Goal: Task Accomplishment & Management: Use online tool/utility

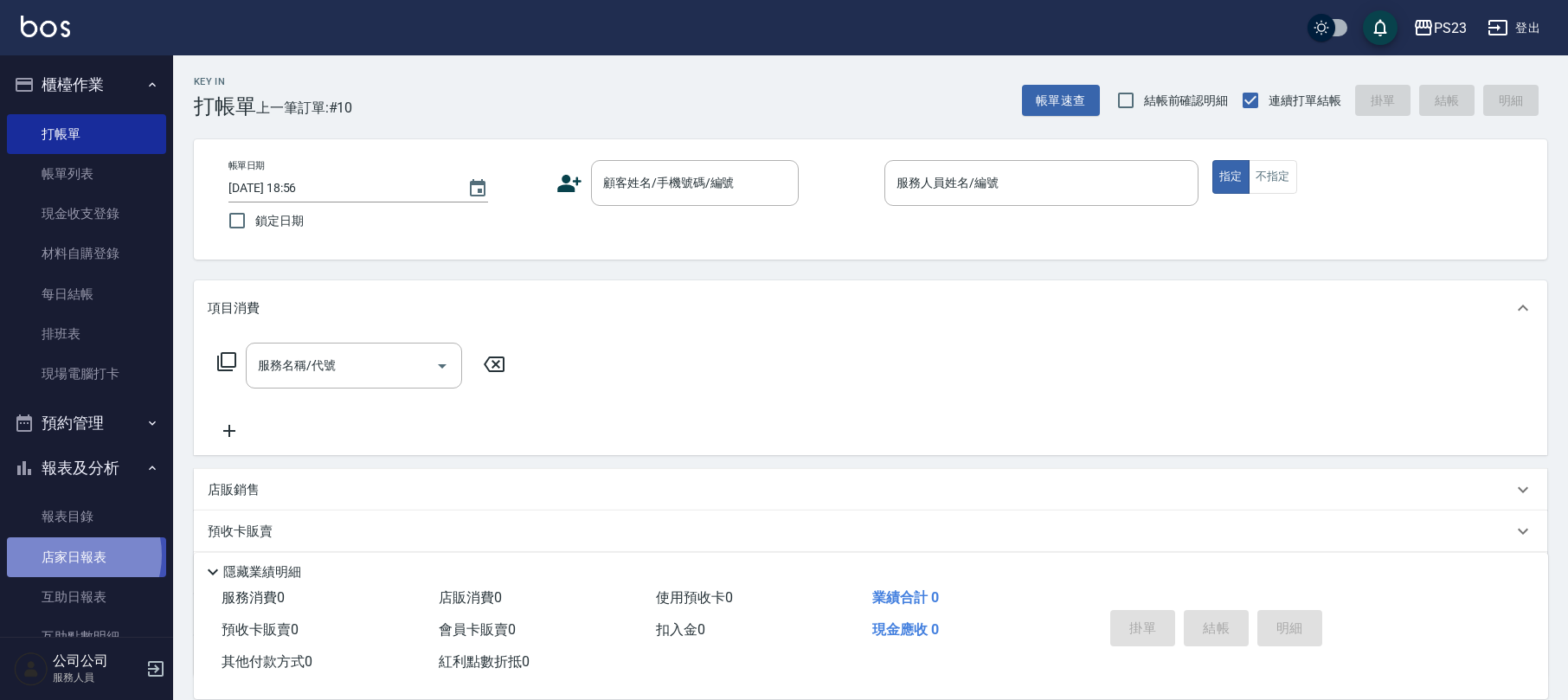
click at [74, 555] on link "店家日報表" at bounding box center [86, 557] width 159 height 40
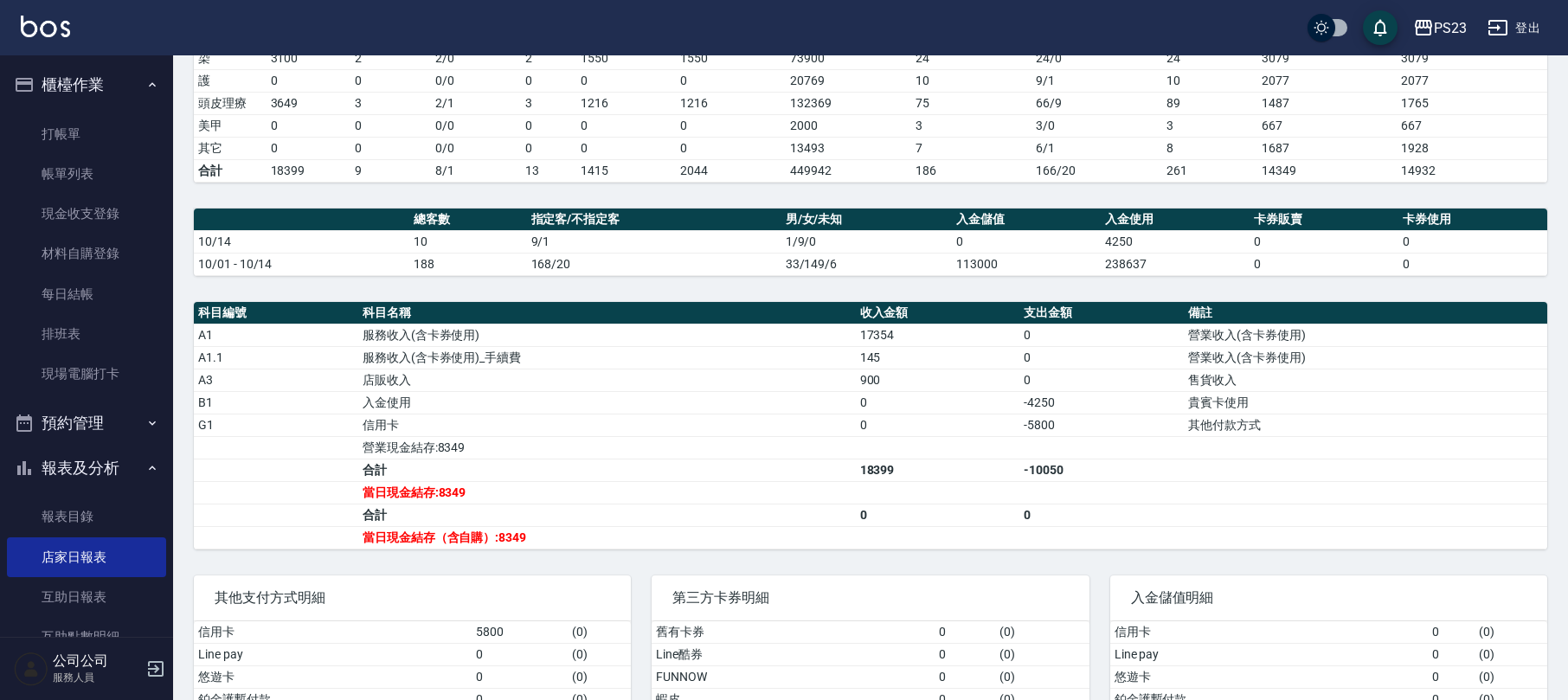
scroll to position [521, 0]
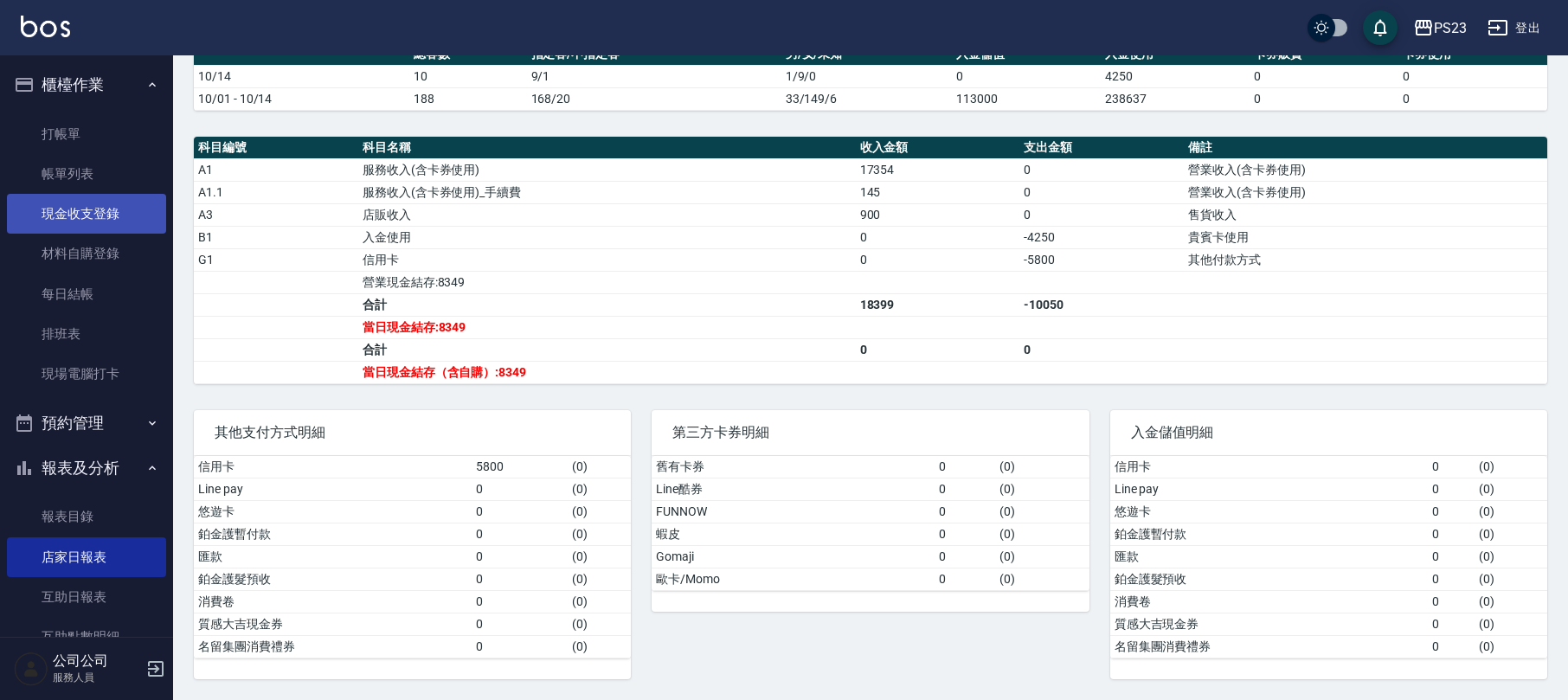
click at [74, 211] on link "現金收支登錄" at bounding box center [86, 214] width 159 height 40
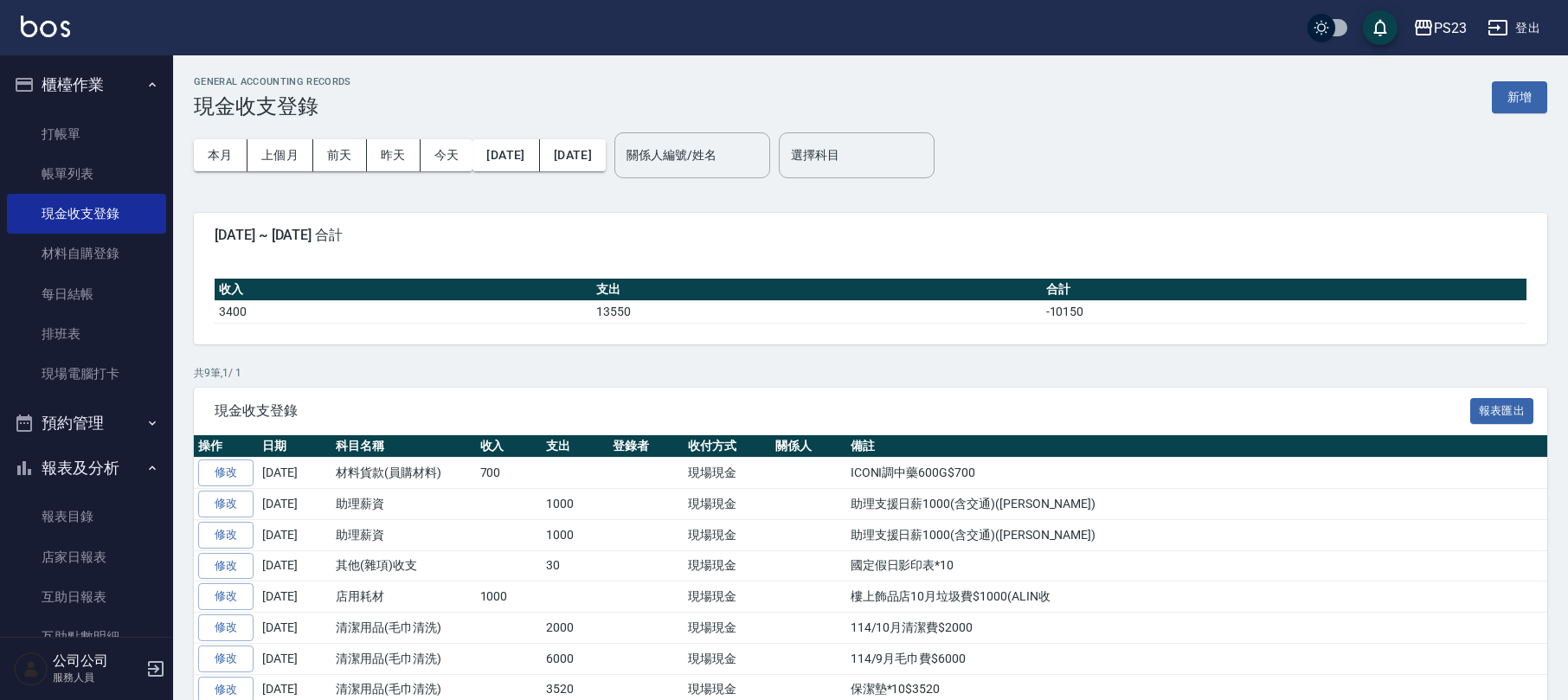
scroll to position [112, 0]
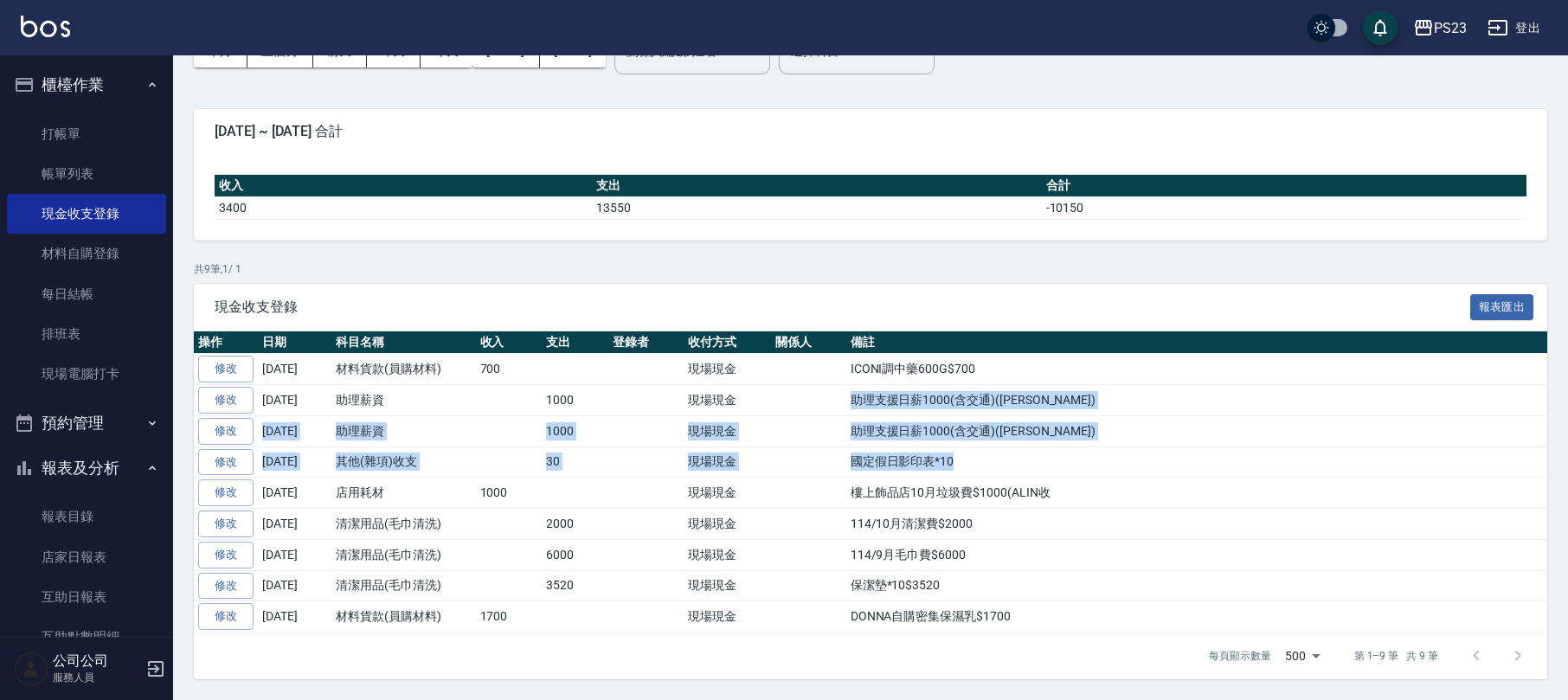
drag, startPoint x: 851, startPoint y: 393, endPoint x: 1365, endPoint y: 443, distance: 516.4
click at [1365, 443] on tbody "修改 [DATE] 材料貨款(員購材料) 700 現場現金 ICONI調中藥600G$700 修改 [DATE] 助理薪資 1000 現場現金 助理支援日薪1…" at bounding box center [870, 493] width 1353 height 279
click at [1140, 416] on td "助理支援日薪1000(含交通)([PERSON_NAME])" at bounding box center [1196, 430] width 701 height 31
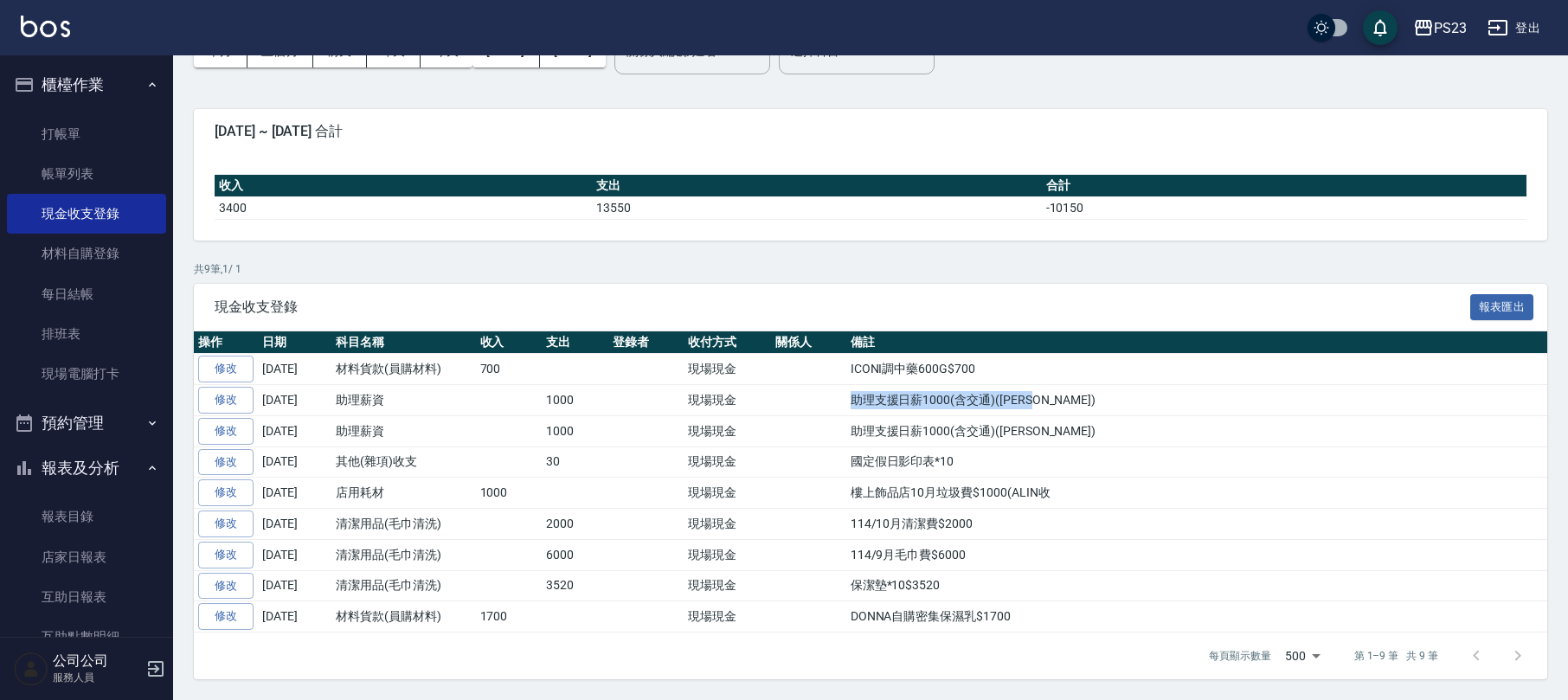
drag, startPoint x: 852, startPoint y: 393, endPoint x: 1122, endPoint y: 398, distance: 270.0
click at [1122, 398] on td "助理支援日薪1000(含交通)([PERSON_NAME])" at bounding box center [1196, 400] width 701 height 31
copy td "助理支援日薪1000(含交通)([PERSON_NAME])"
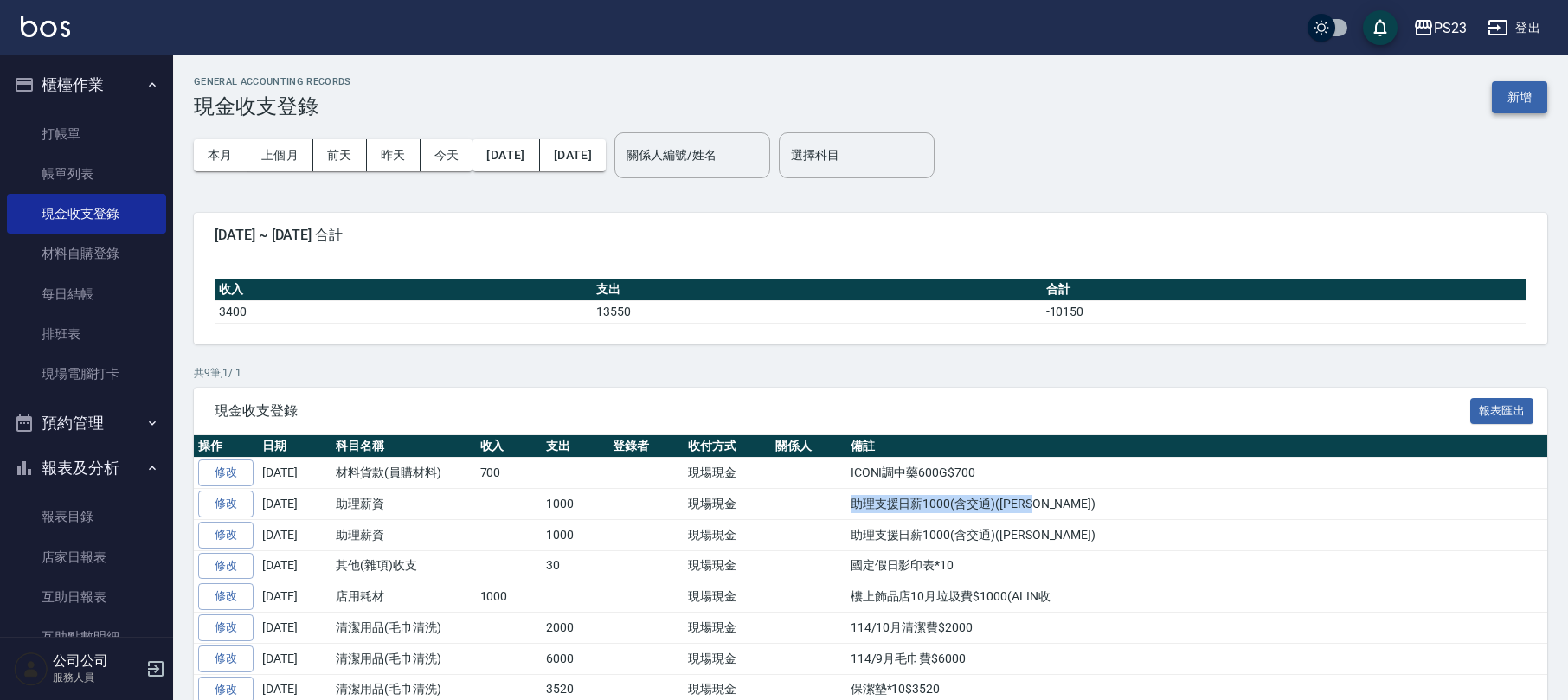
click at [1517, 106] on button "新增" at bounding box center [1519, 97] width 55 height 32
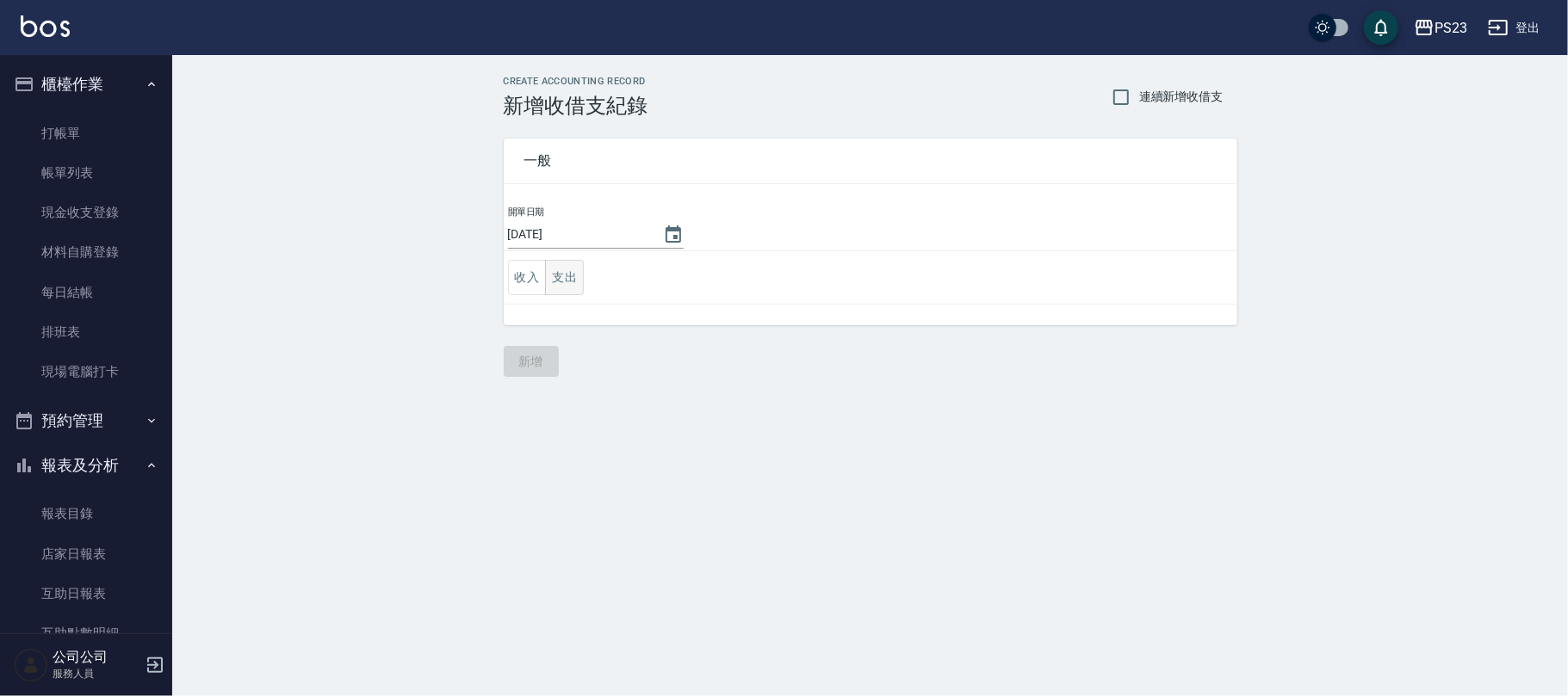
click at [570, 273] on button "支出" at bounding box center [564, 276] width 39 height 35
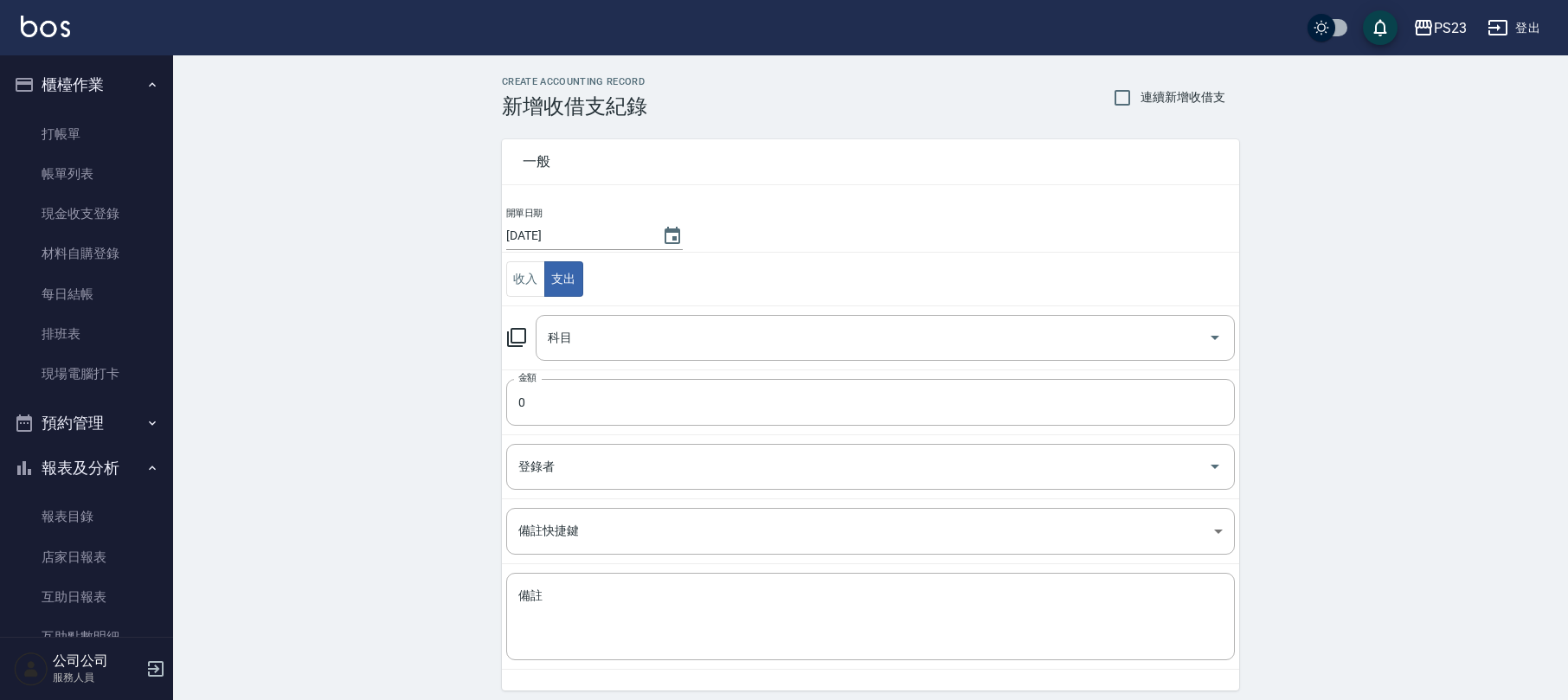
click at [520, 343] on icon at bounding box center [516, 337] width 21 height 21
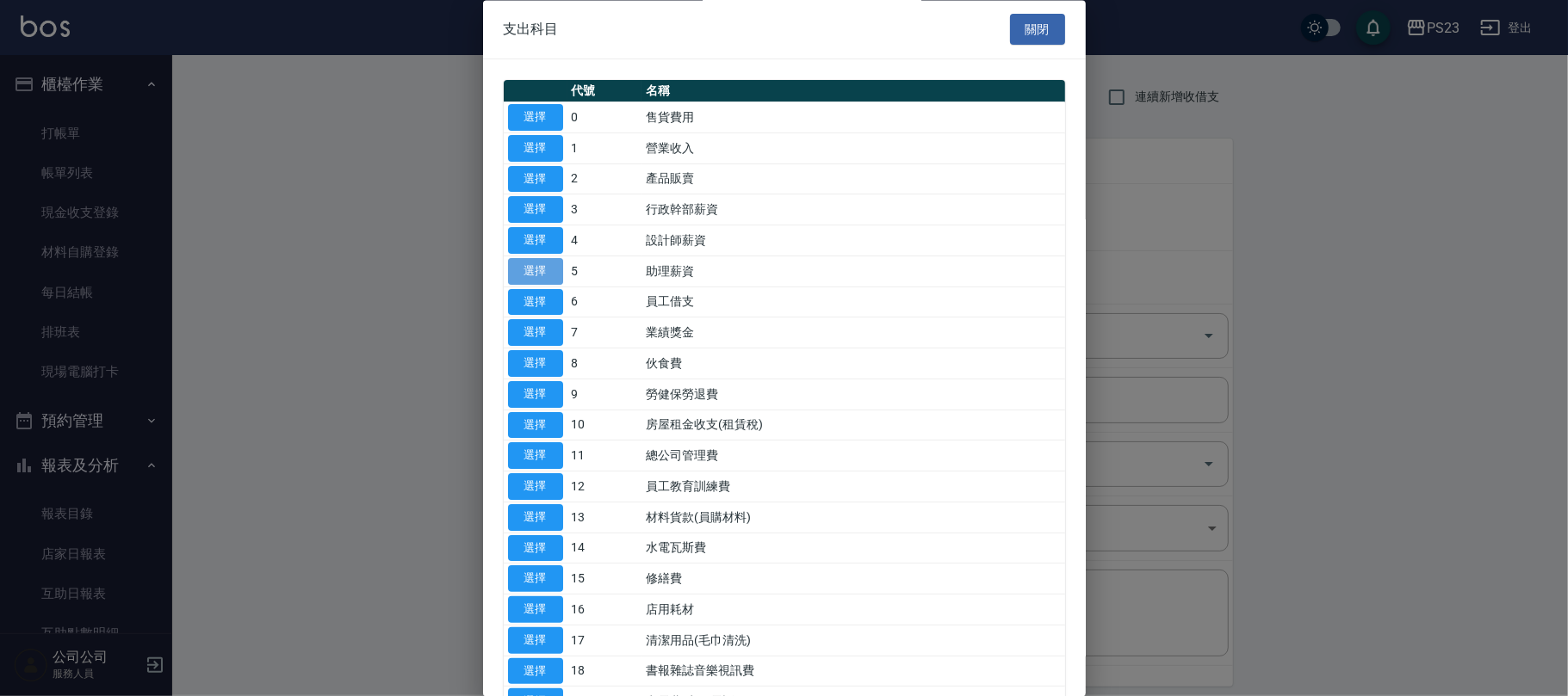
click at [540, 270] on button "選擇" at bounding box center [534, 271] width 55 height 27
type input "5 助理薪資"
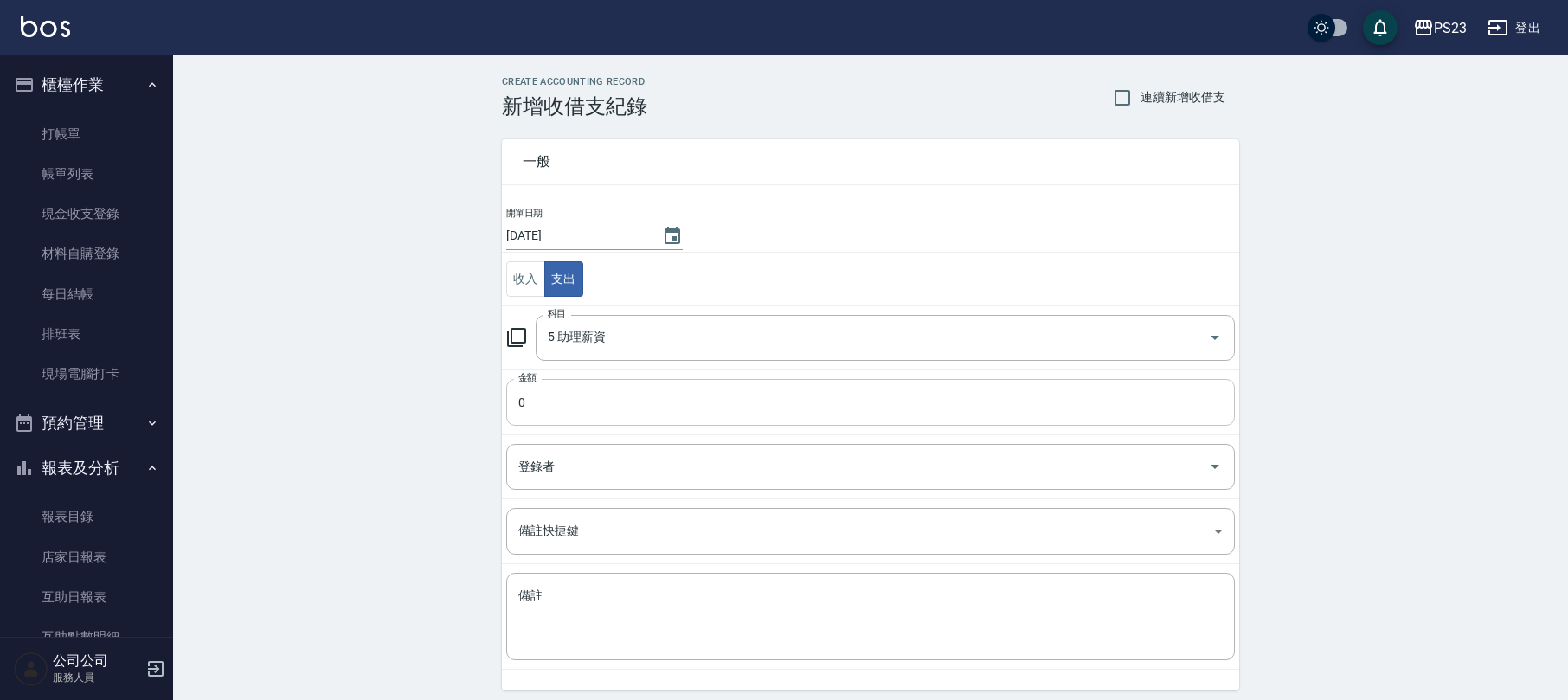
click at [633, 395] on input "0" at bounding box center [870, 402] width 729 height 47
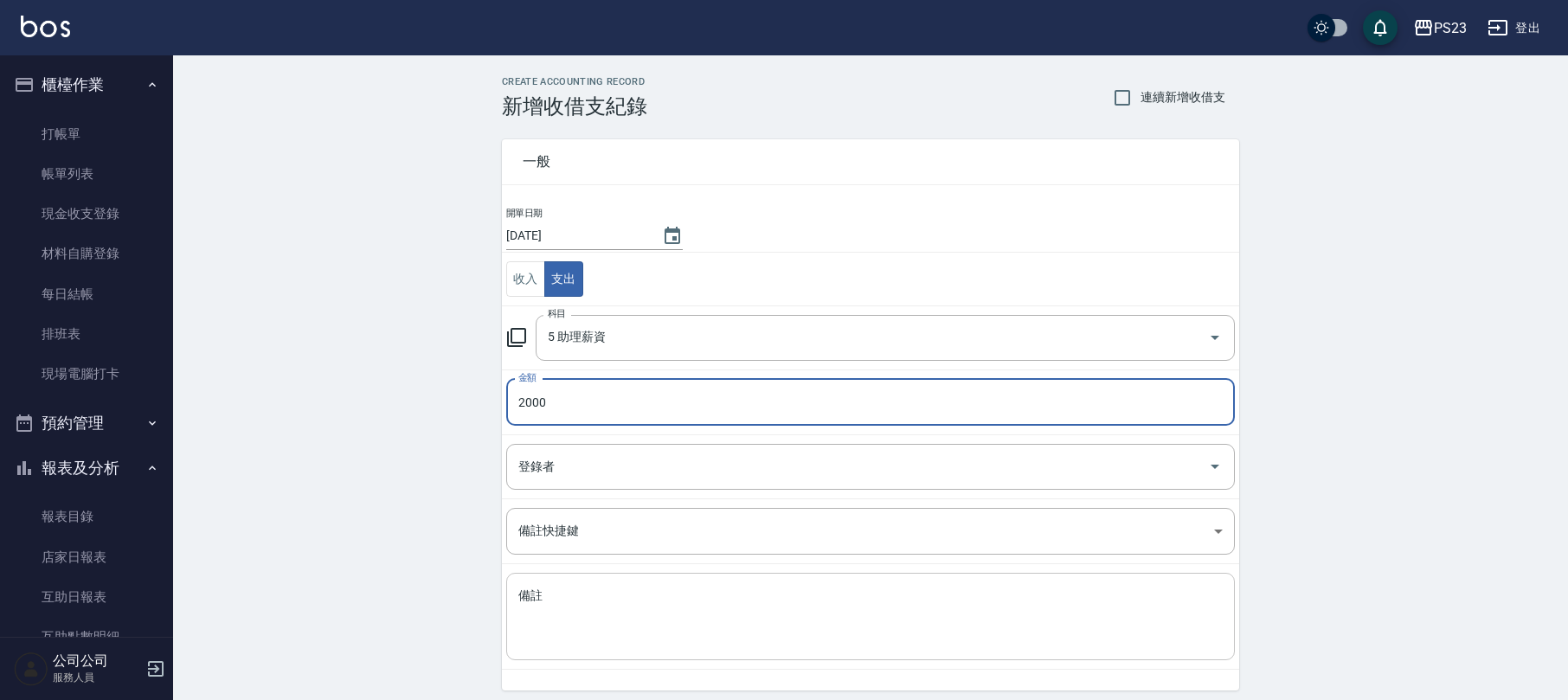
type input "2000"
click at [654, 619] on textarea "備註" at bounding box center [870, 616] width 704 height 59
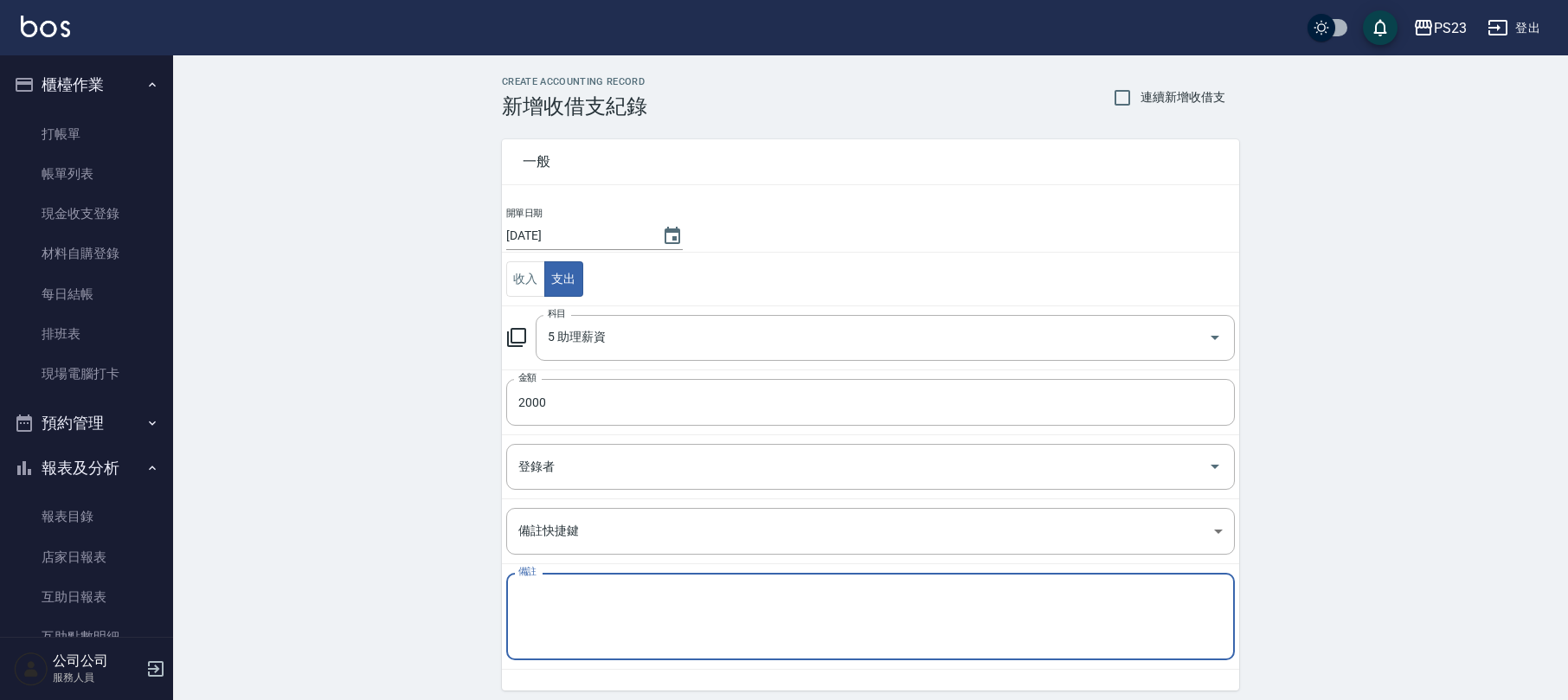
paste textarea "助理支援日薪1000(含交通)([PERSON_NAME])"
click at [678, 592] on textarea "10/13+10/14助理支援日薪1000(含交通)([PERSON_NAME])" at bounding box center [870, 616] width 704 height 59
drag, startPoint x: 829, startPoint y: 600, endPoint x: 834, endPoint y: 592, distance: 9.4
click at [831, 600] on textarea "10/13+10/14助理支援日薪1000*2 =2000(含交通)([PERSON_NAME])" at bounding box center [870, 616] width 704 height 59
drag, startPoint x: 700, startPoint y: 594, endPoint x: 752, endPoint y: 595, distance: 51.9
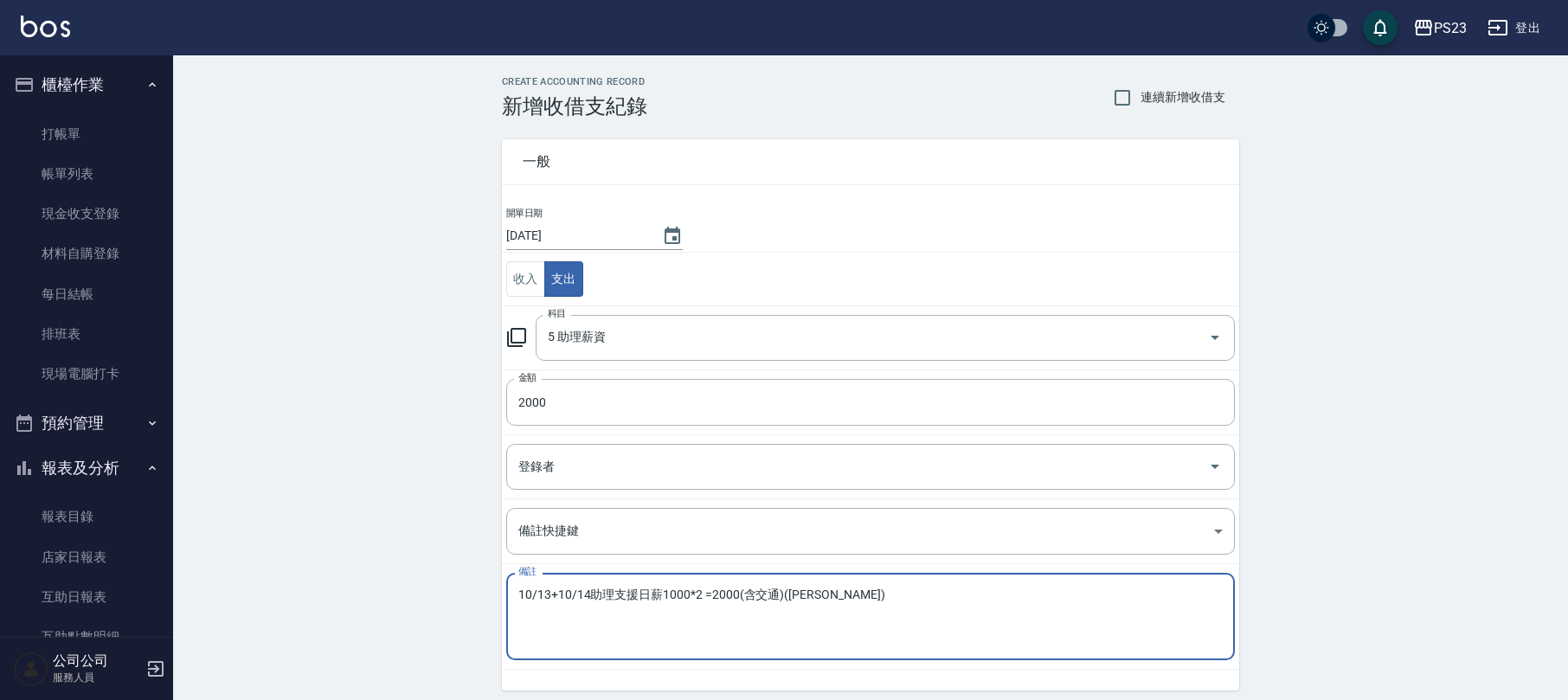
click at [703, 594] on textarea "10/13+10/14助理支援日薪1000*2 =2000(含交通)([PERSON_NAME])" at bounding box center [870, 616] width 704 height 59
click at [745, 603] on textarea "10/13+10/14助理支援日薪1000*2 =2000(含交通)([PERSON_NAME])" at bounding box center [870, 616] width 704 height 59
click at [703, 589] on textarea "10/13+10/14助理支援日薪1000*2 =2000(含交通)([PERSON_NAME])" at bounding box center [870, 616] width 704 height 59
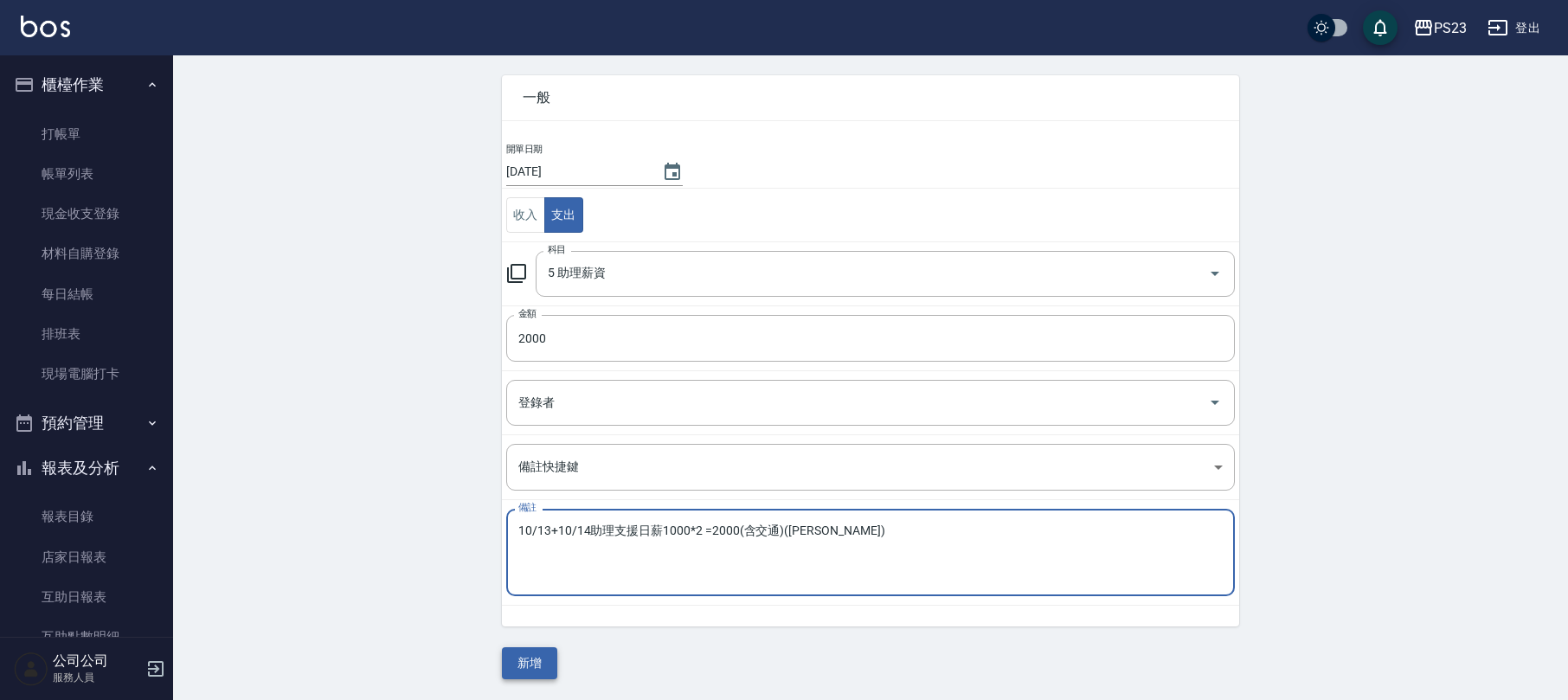
type textarea "10/13+10/14助理支援日薪1000*2 =2000(含交通)([PERSON_NAME])"
click at [507, 656] on button "新增" at bounding box center [529, 663] width 55 height 32
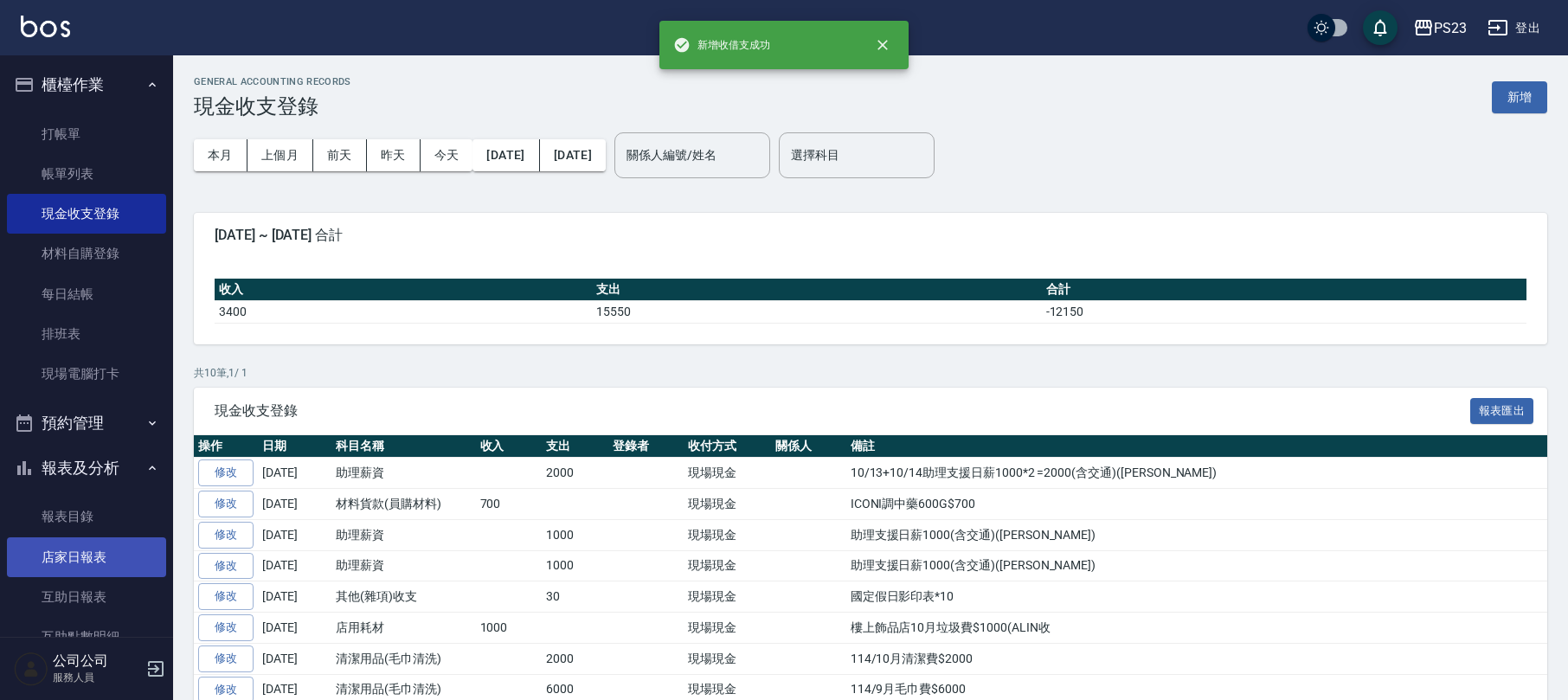
click at [98, 552] on link "店家日報表" at bounding box center [86, 557] width 159 height 40
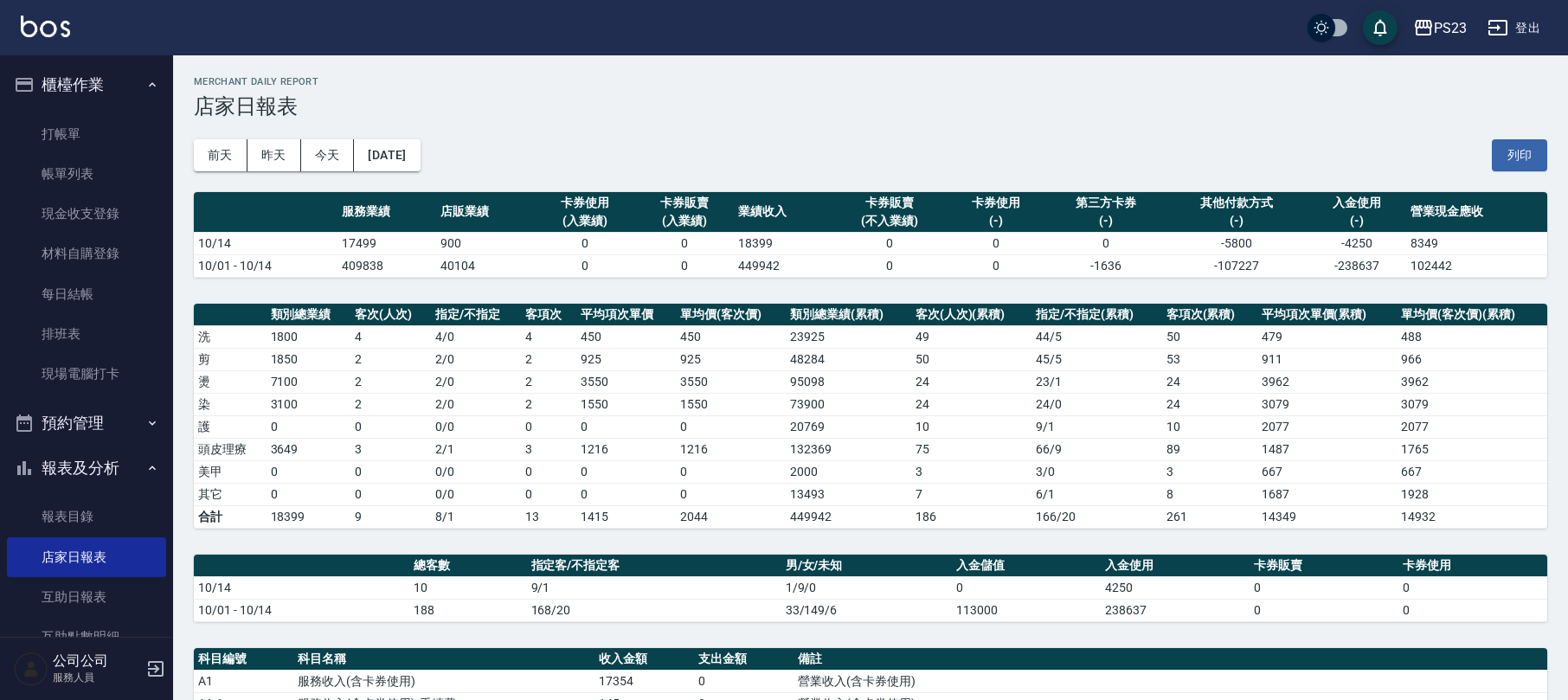
scroll to position [346, 0]
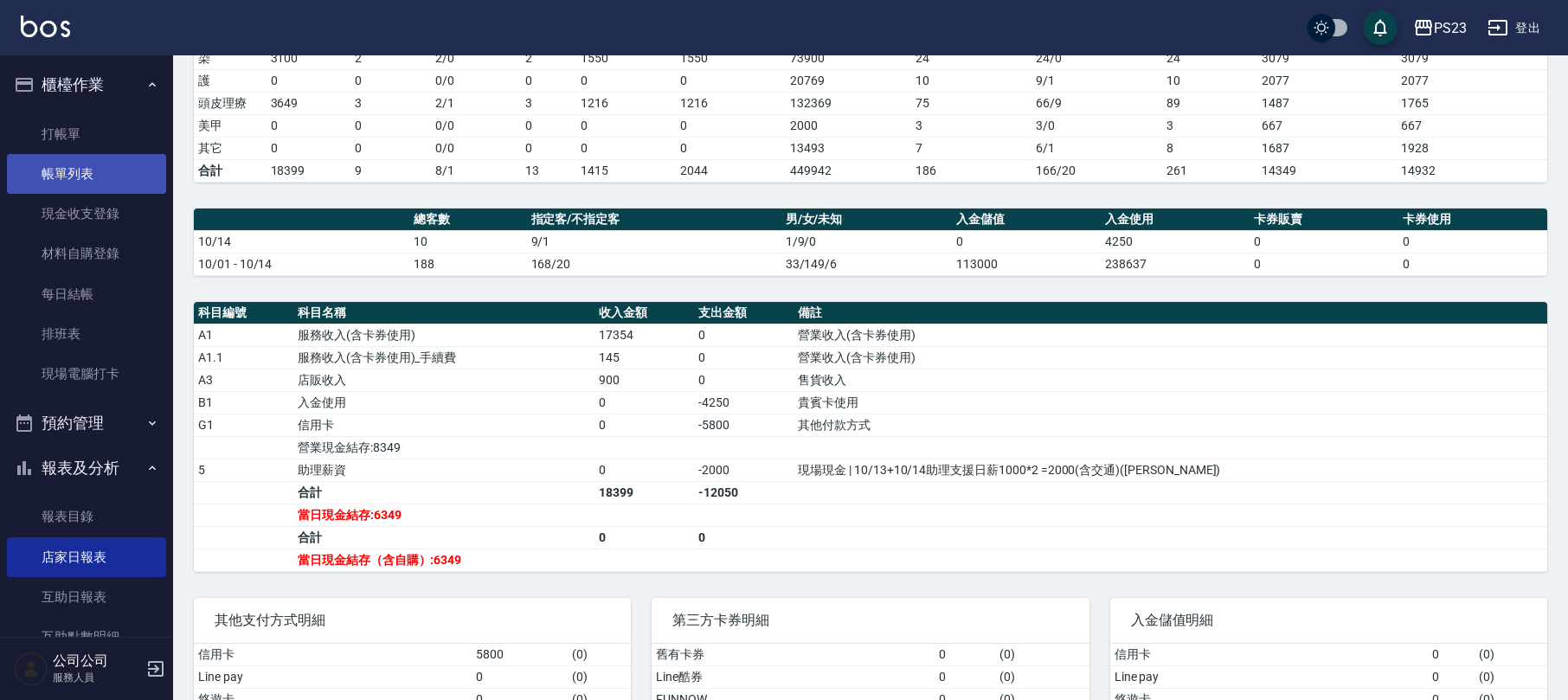
click at [114, 182] on link "帳單列表" at bounding box center [86, 174] width 159 height 40
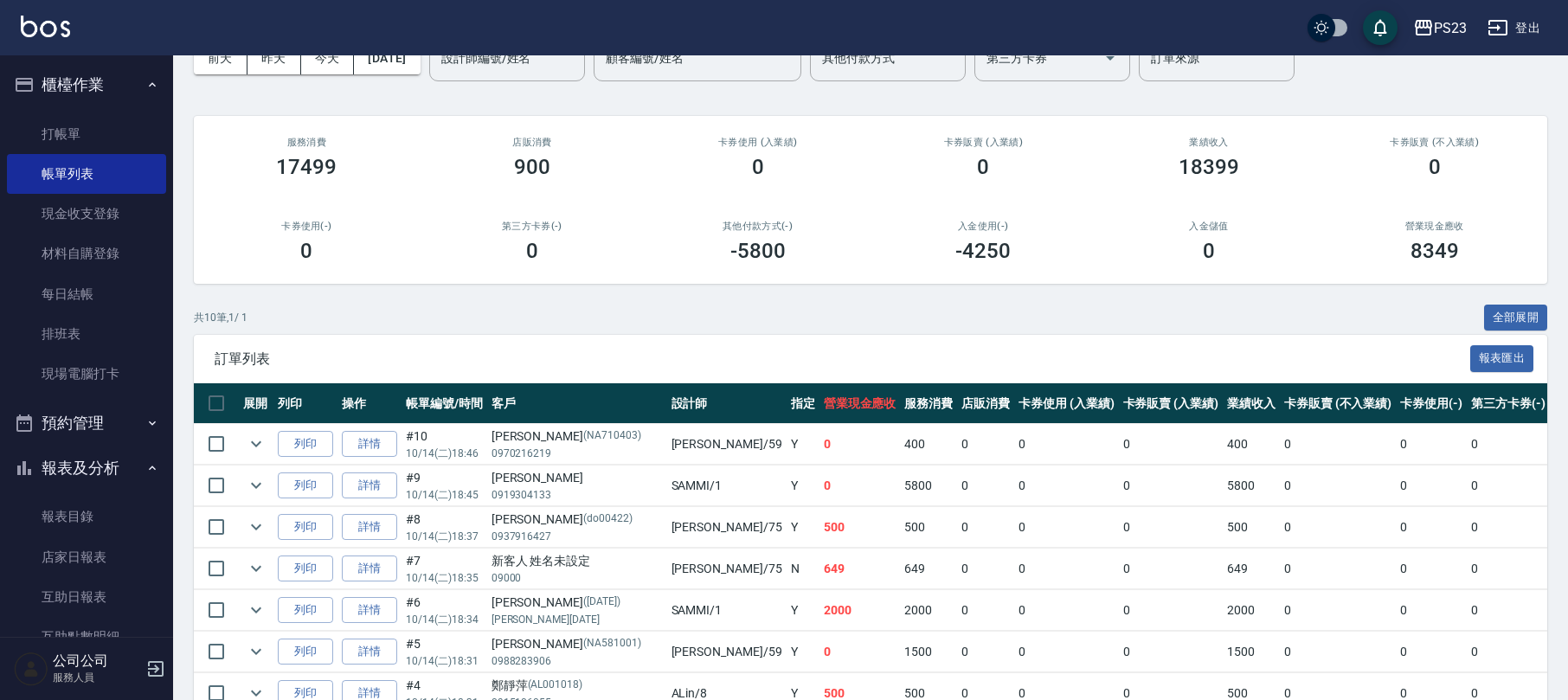
scroll to position [327, 0]
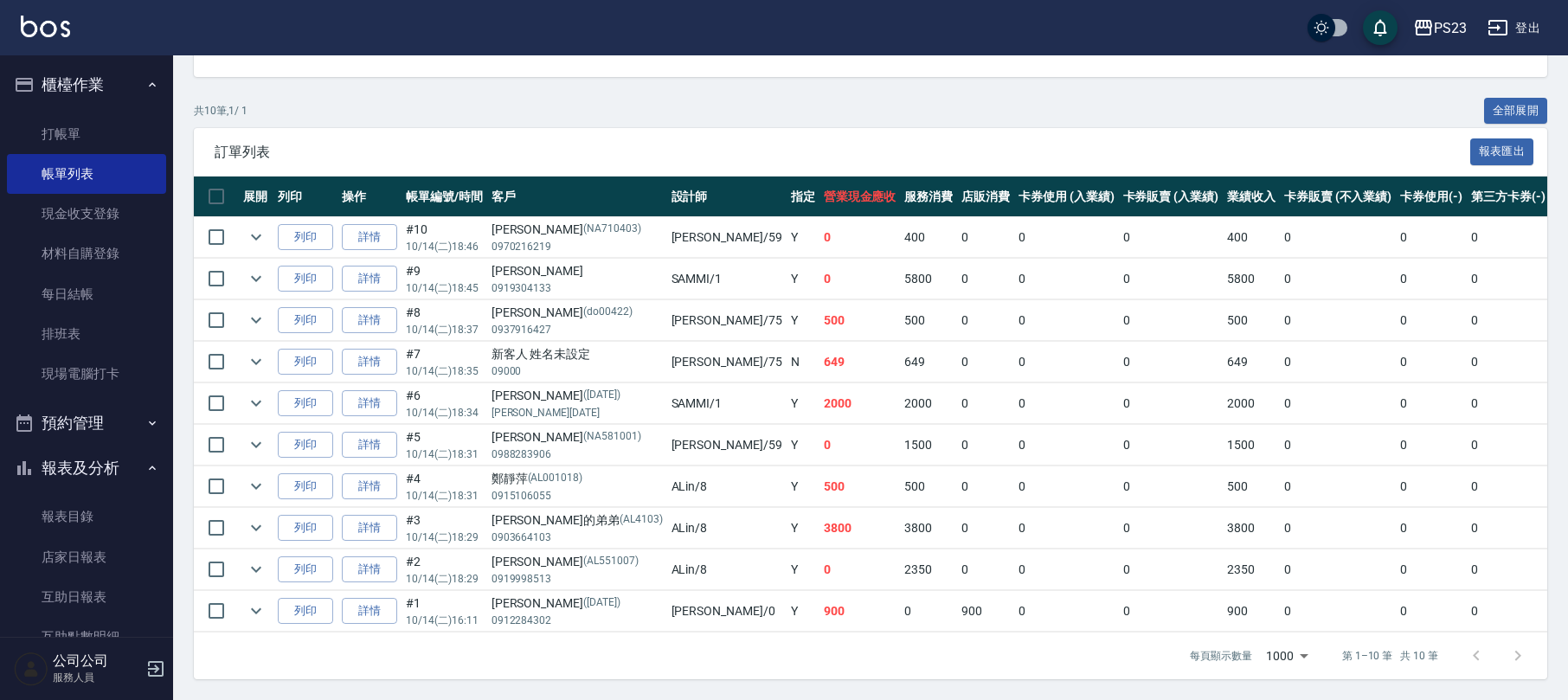
click at [28, 109] on ul "打帳單 帳單列表 現金收支登錄 材料自購登錄 每日結帳 排班表 現場電腦打卡" at bounding box center [86, 254] width 159 height 294
click at [25, 140] on link "打帳單" at bounding box center [86, 134] width 159 height 40
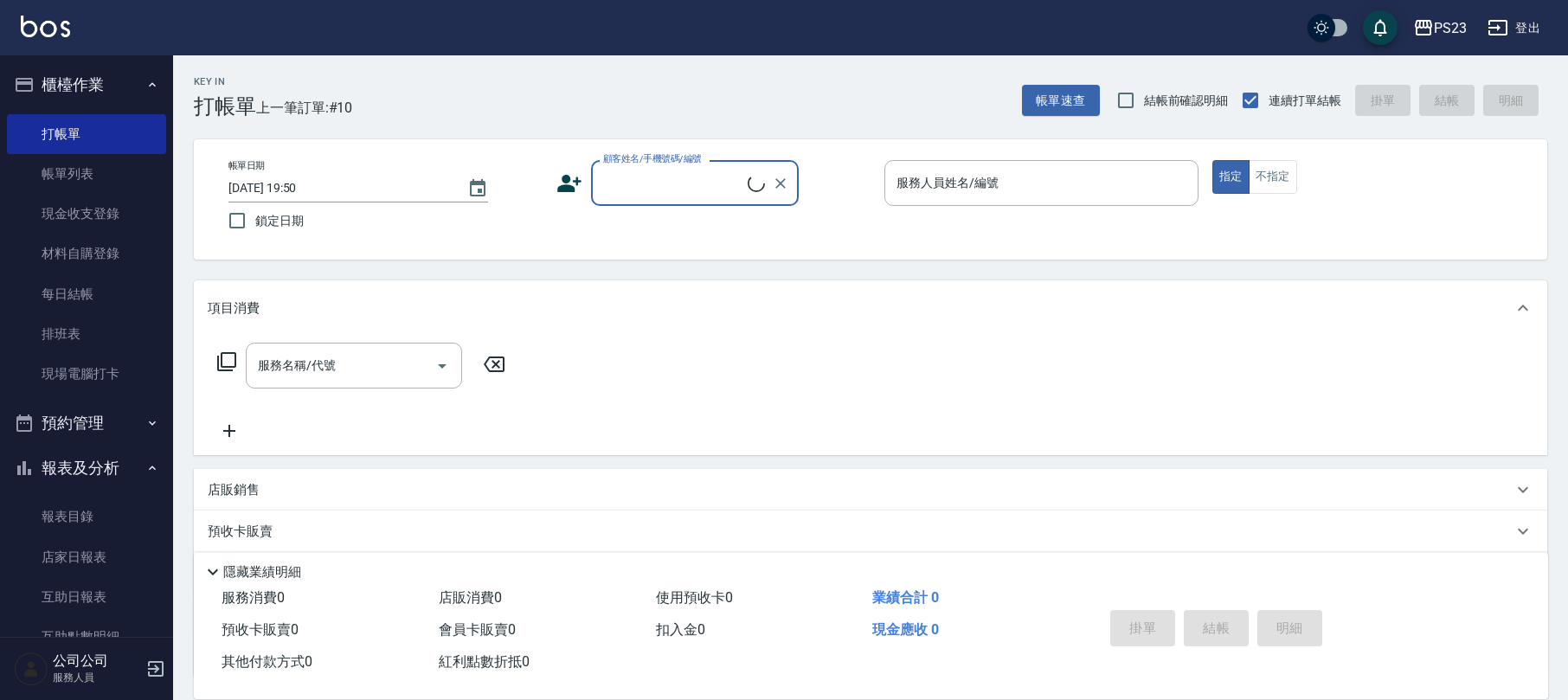
click at [640, 191] on input "顧客姓名/手機號碼/編號" at bounding box center [673, 183] width 149 height 30
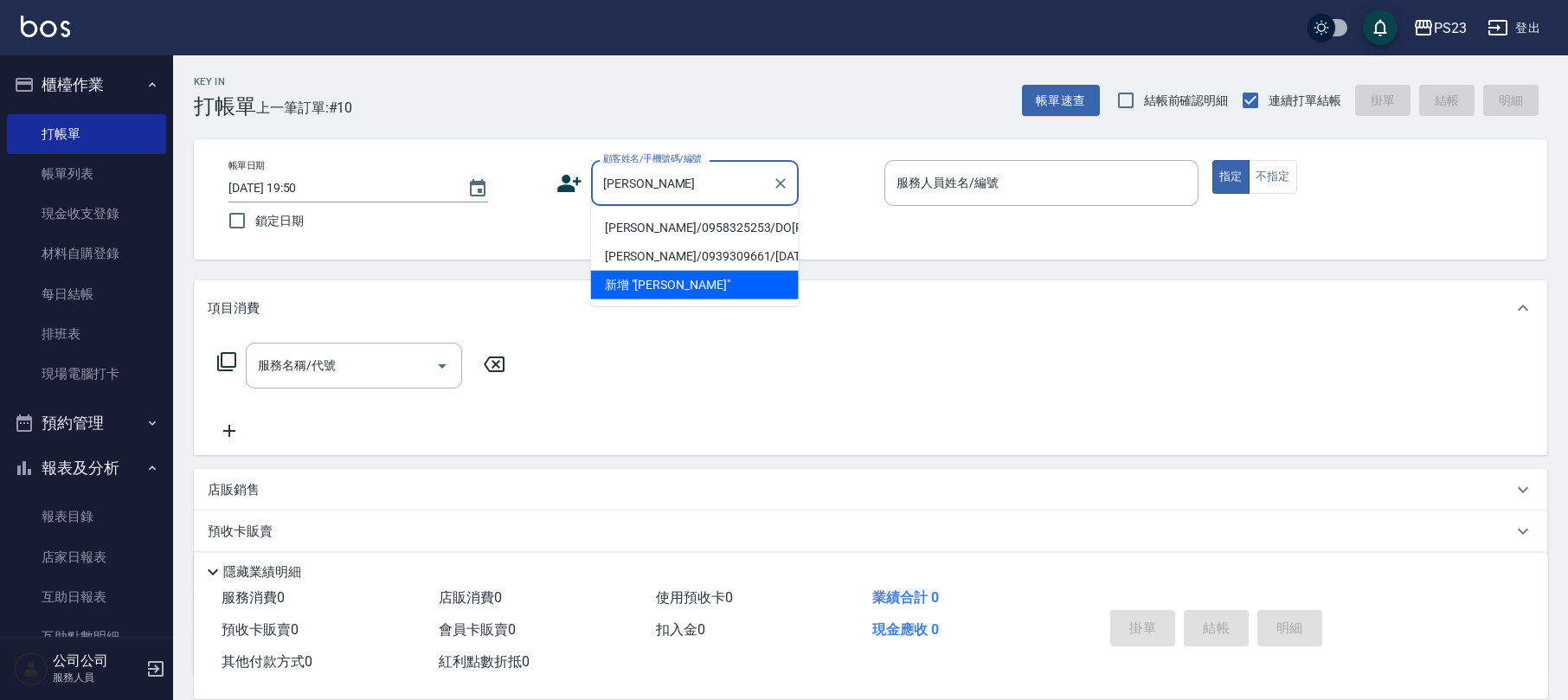
click at [620, 222] on li "[PERSON_NAME]/0958325253/DO[PERSON_NAME]" at bounding box center [695, 228] width 208 height 29
type input "[PERSON_NAME]/0958325253/DO[PERSON_NAME]"
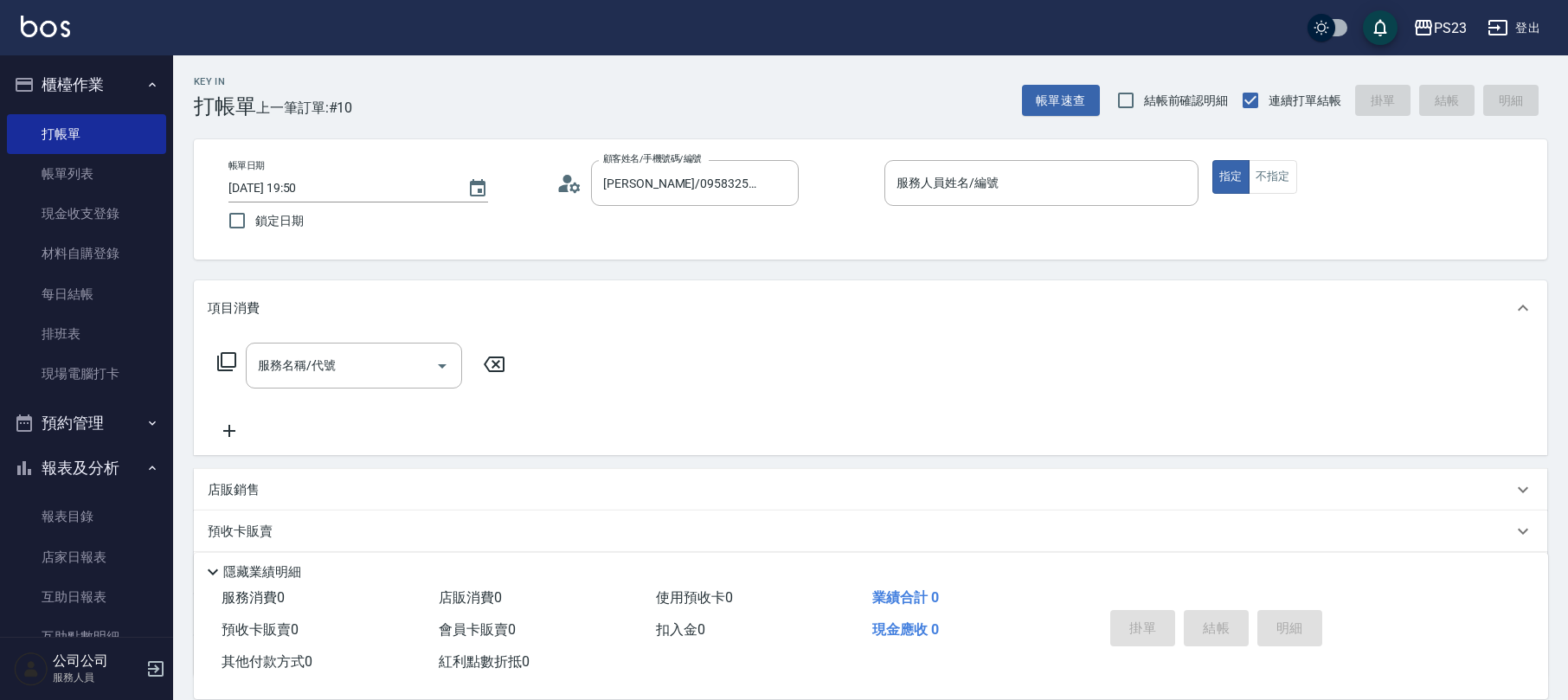
click at [572, 187] on icon at bounding box center [574, 187] width 10 height 10
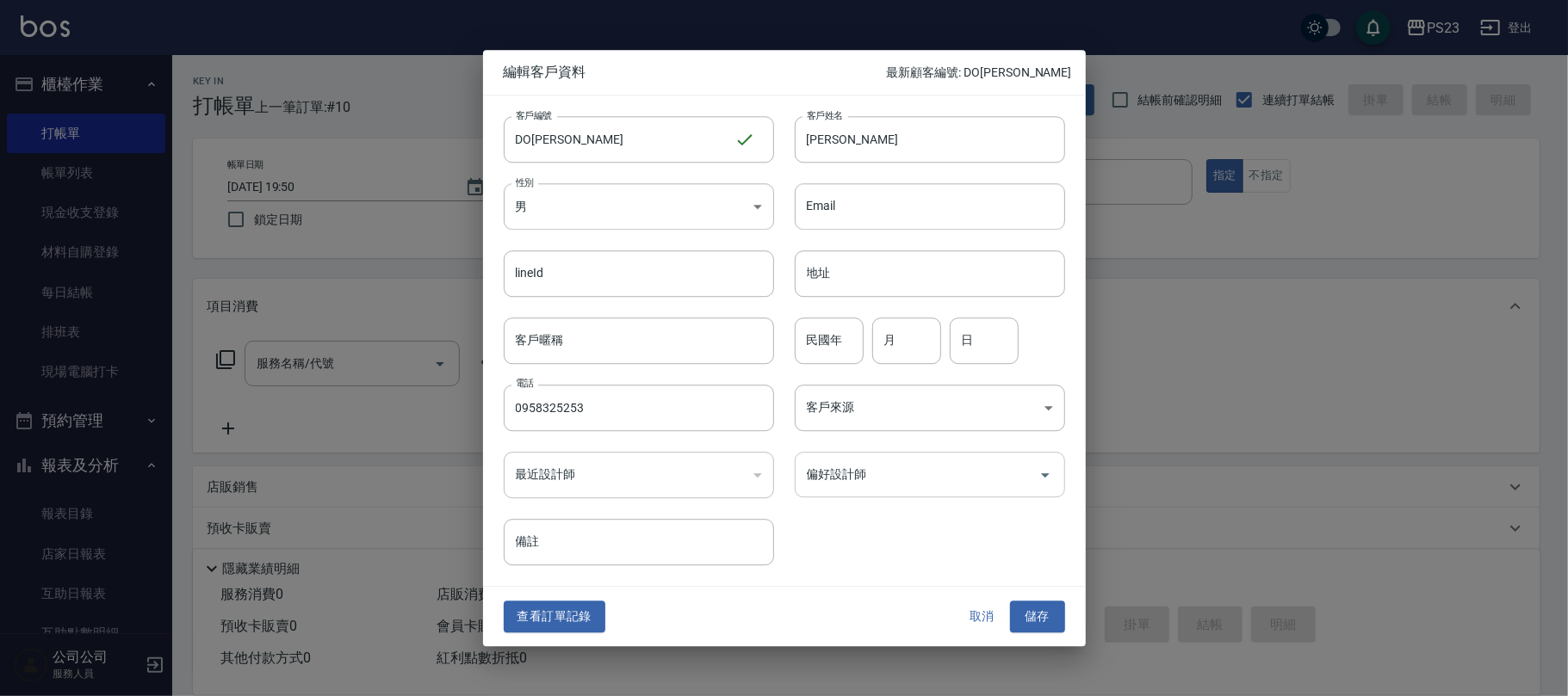
click at [840, 479] on input "偏好設計師" at bounding box center [916, 474] width 229 height 30
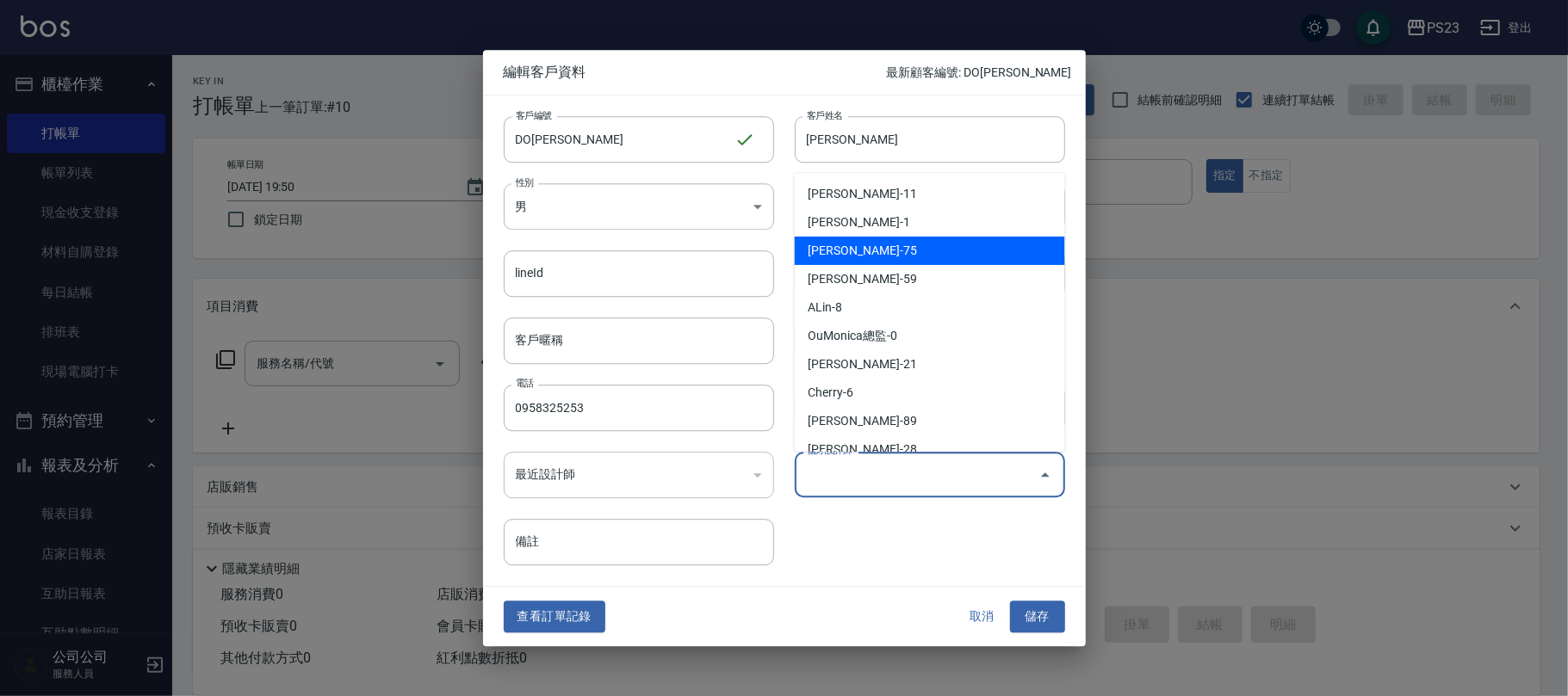
click at [885, 245] on li "[PERSON_NAME]-75" at bounding box center [930, 251] width 271 height 29
type input "黃子芸"
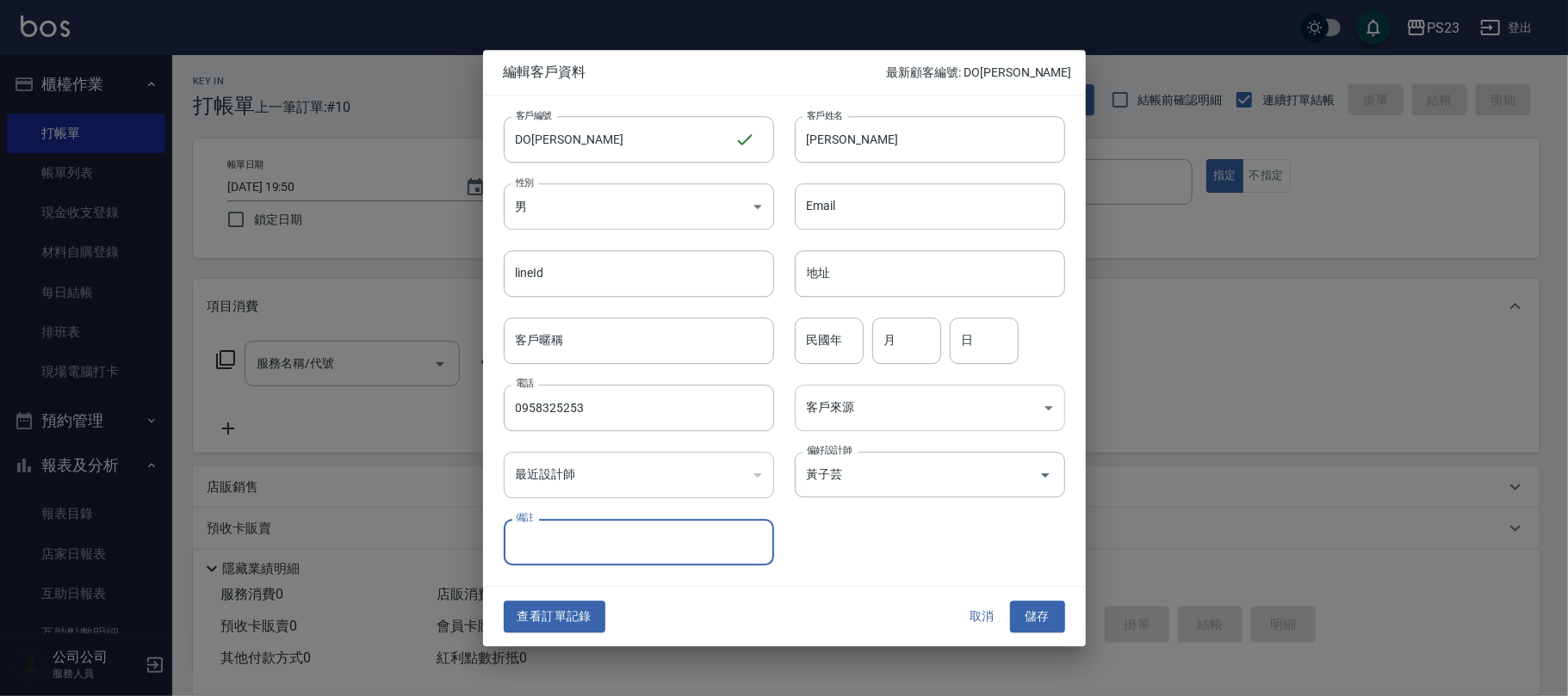
click at [841, 425] on body "PS23 登出 櫃檯作業 打帳單 帳單列表 現金收支登錄 材料自購登錄 每日結帳 排班表 現場電腦打卡 預約管理 預約管理 單日預約紀錄 單週預約紀錄 報表及…" at bounding box center [784, 417] width 1568 height 834
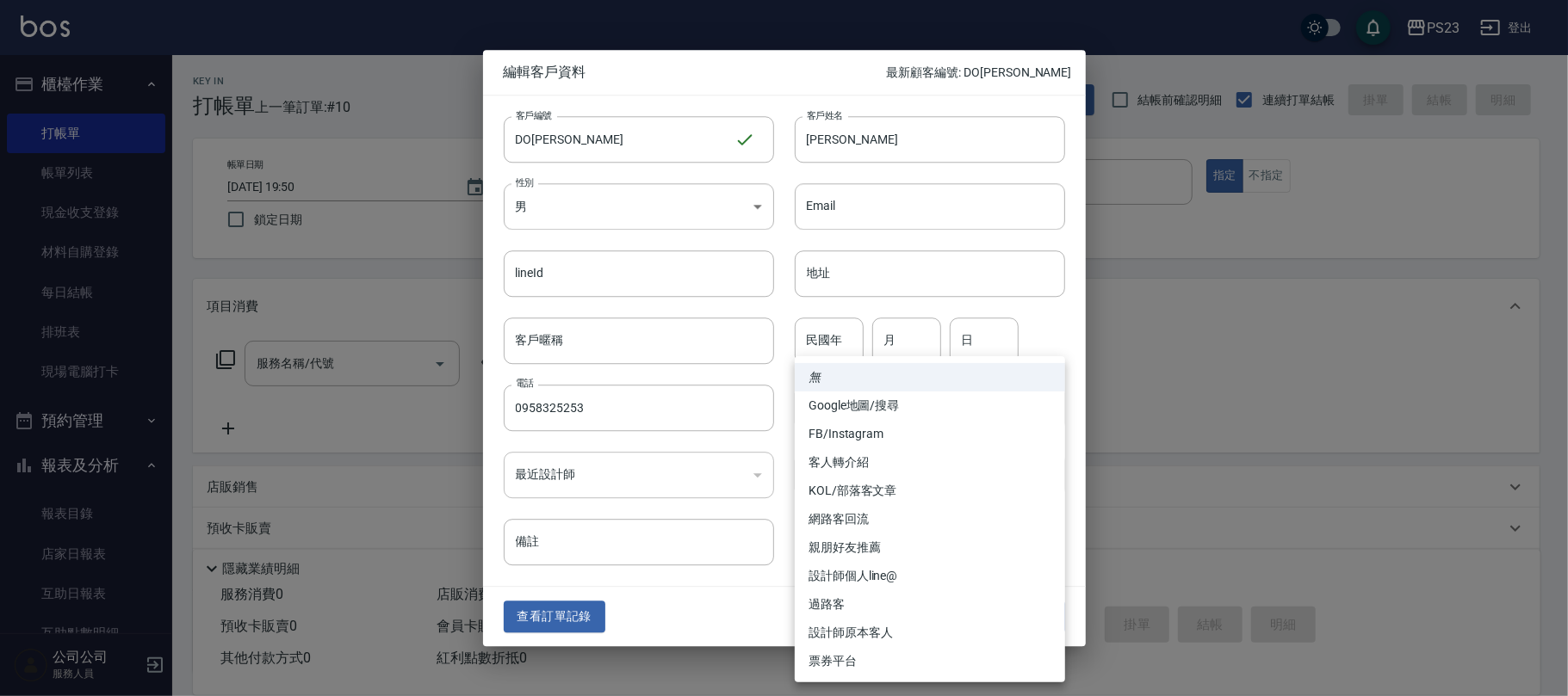
click at [855, 429] on li "FB/Instagram" at bounding box center [930, 434] width 271 height 29
type input "FB/Instagram"
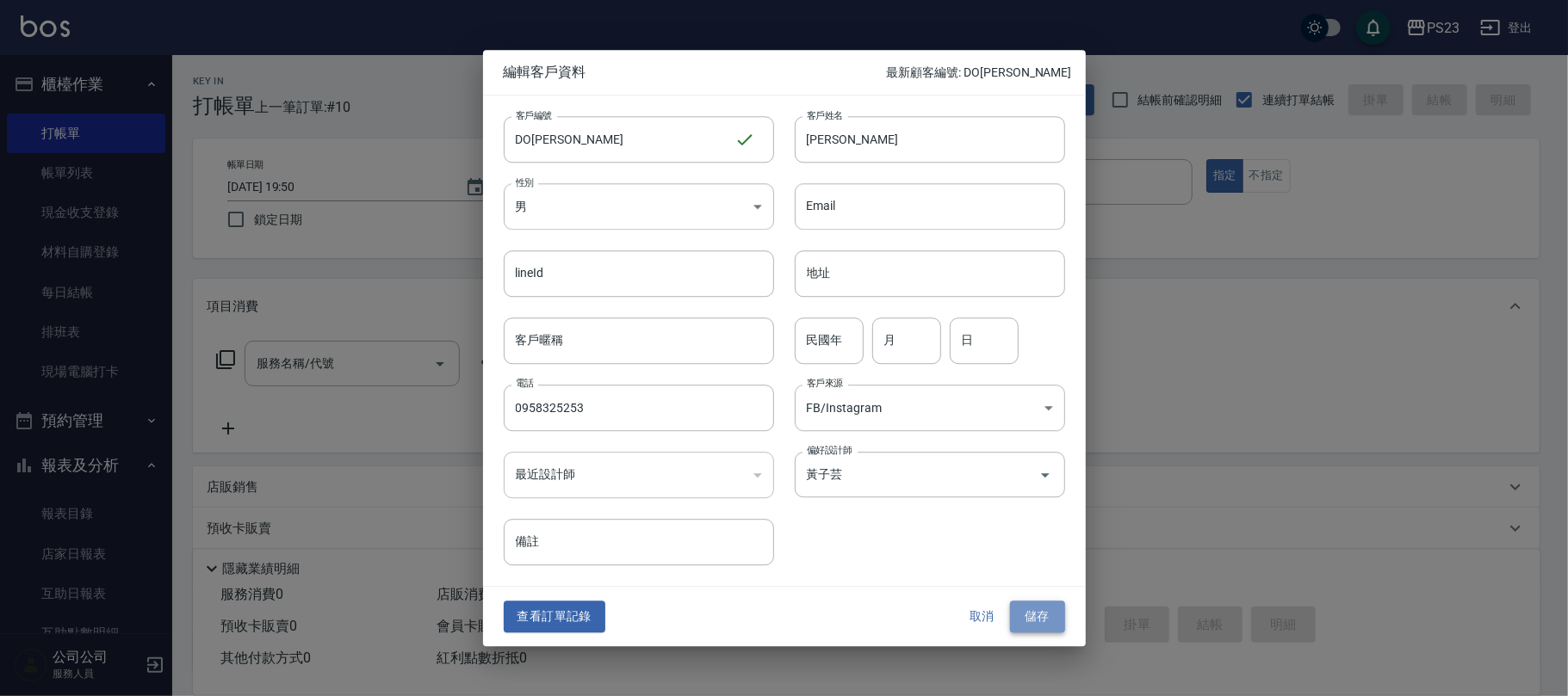
click at [1027, 608] on button "儲存" at bounding box center [1037, 617] width 55 height 32
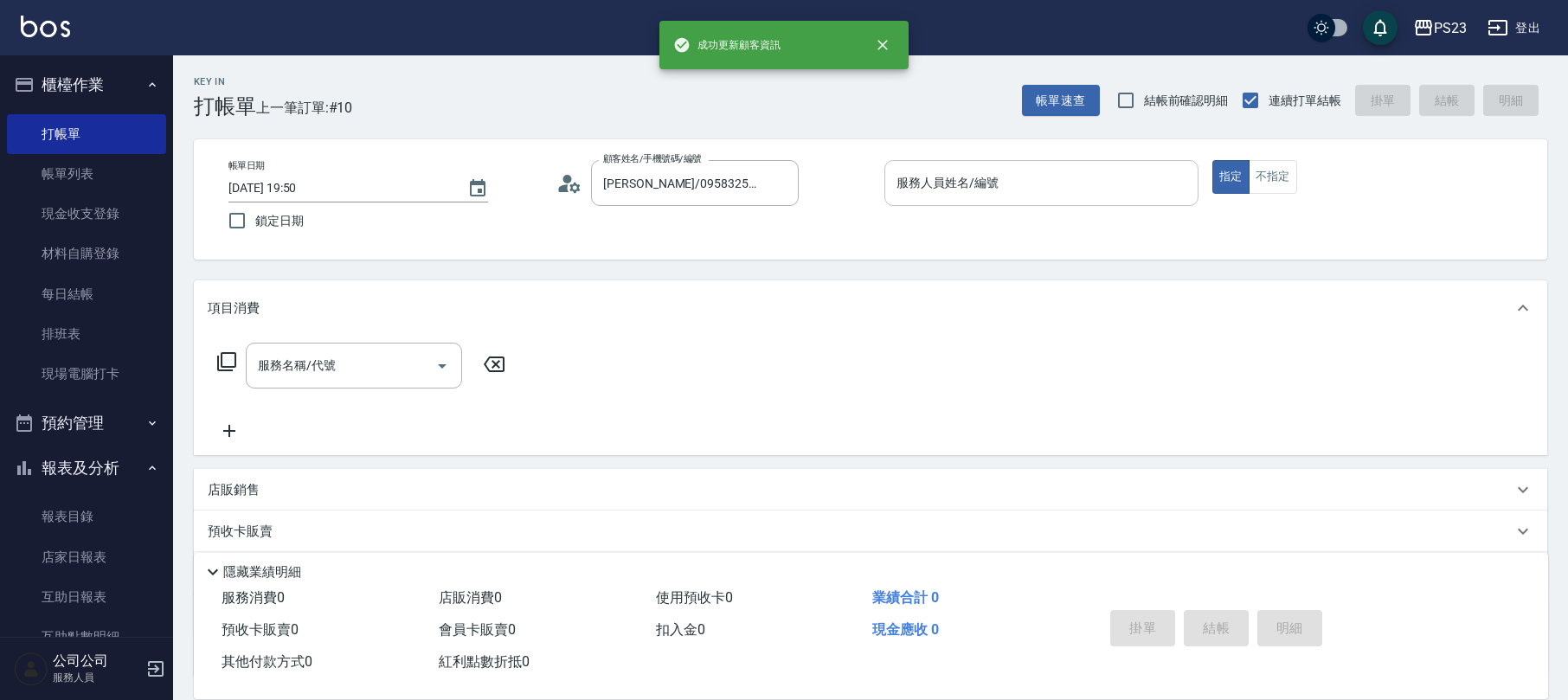
click at [1035, 183] on input "服務人員姓名/編號" at bounding box center [1041, 183] width 299 height 30
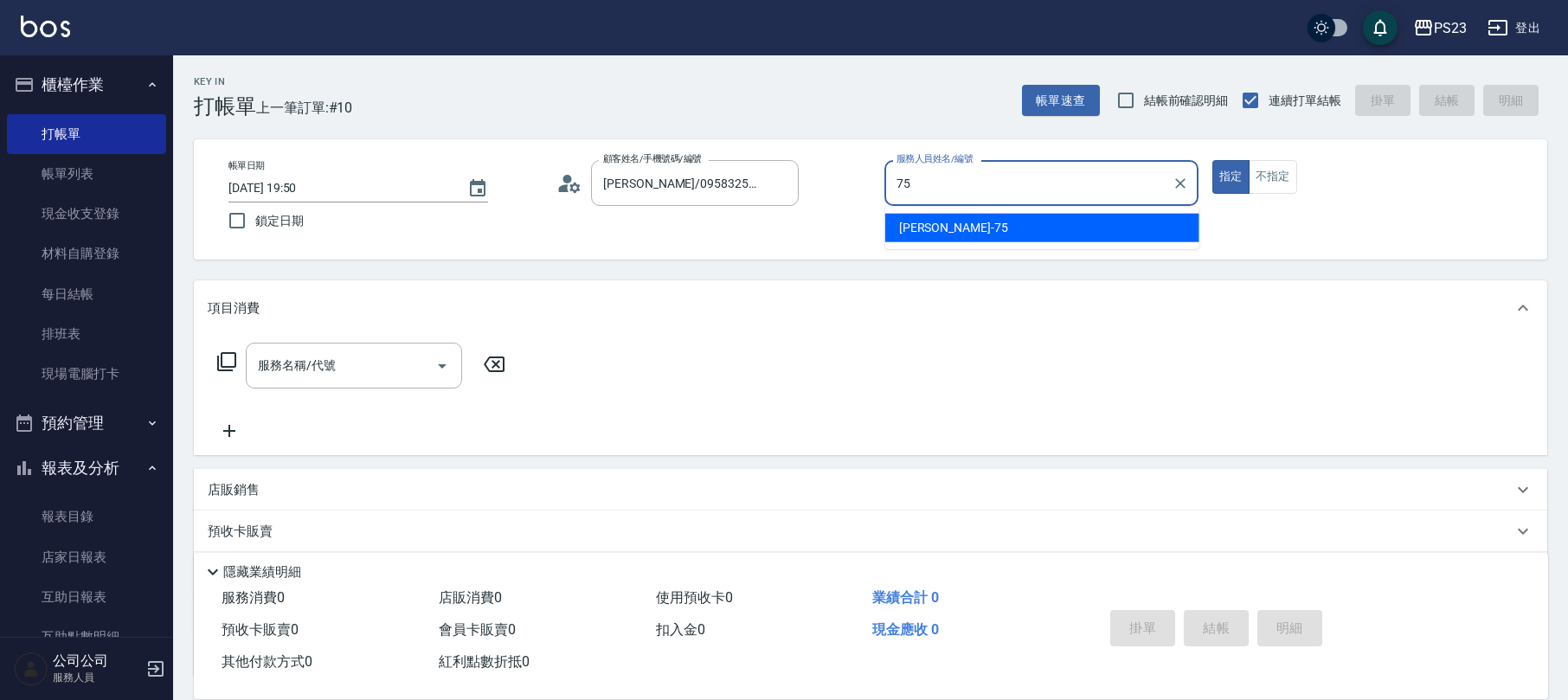
type input "Donna-75"
type button "true"
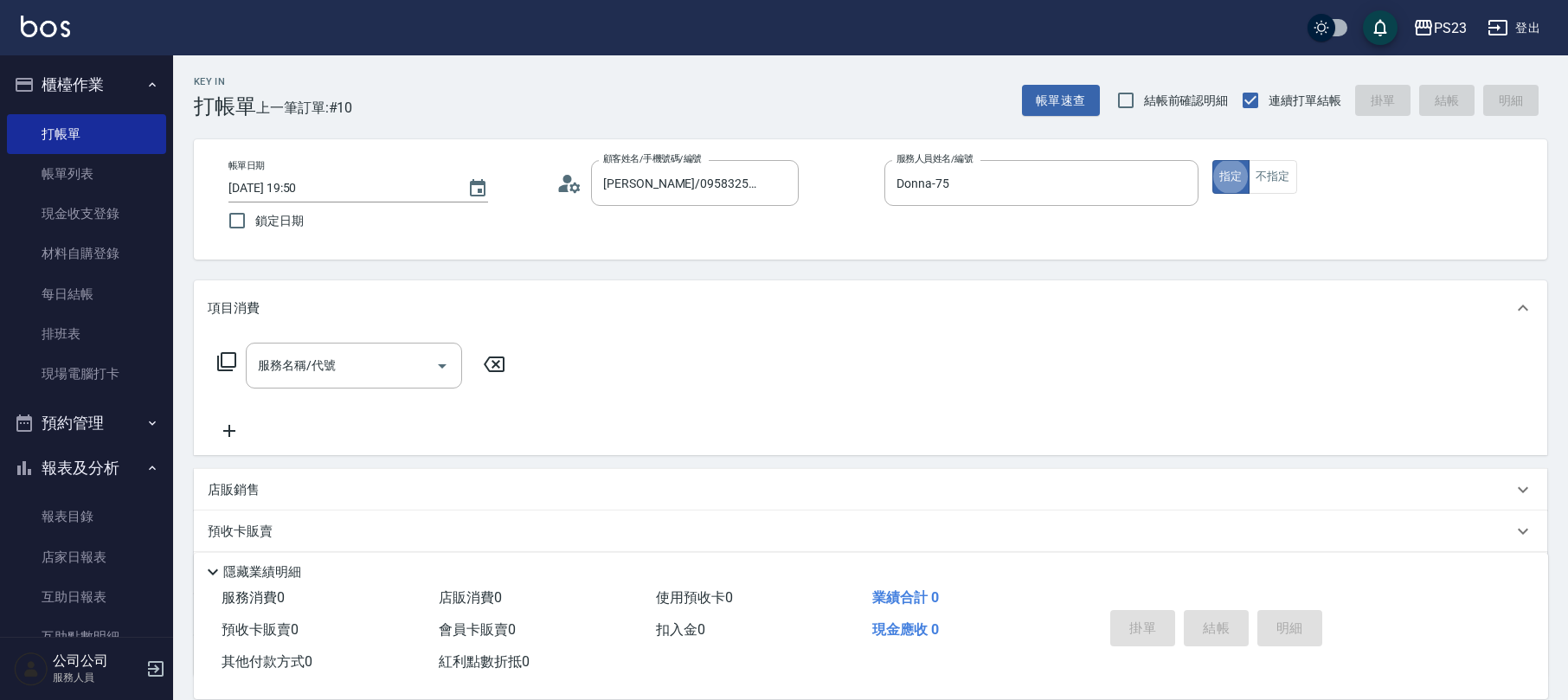
click at [324, 358] on div "服務名稱/代號 服務名稱/代號" at bounding box center [354, 366] width 216 height 46
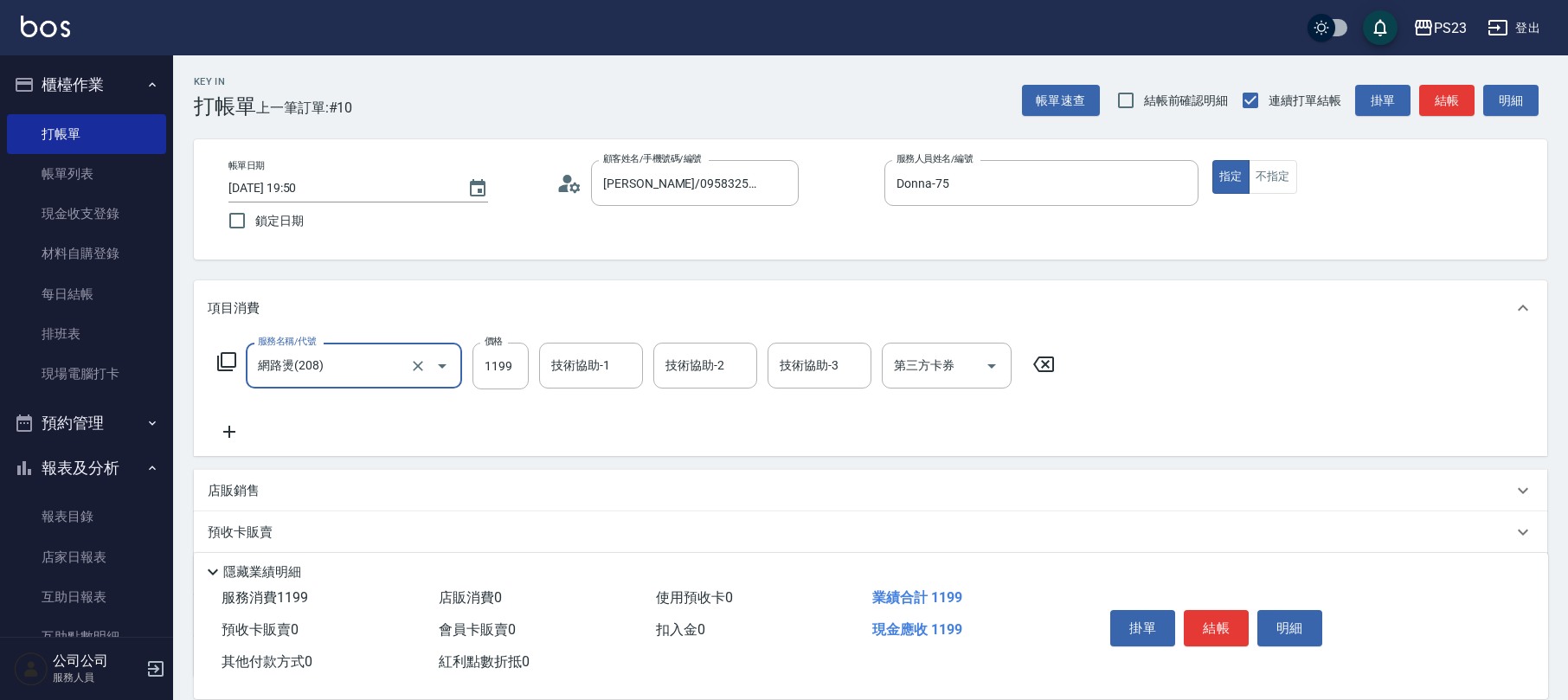
type input "網路燙(208)"
type input "1799"
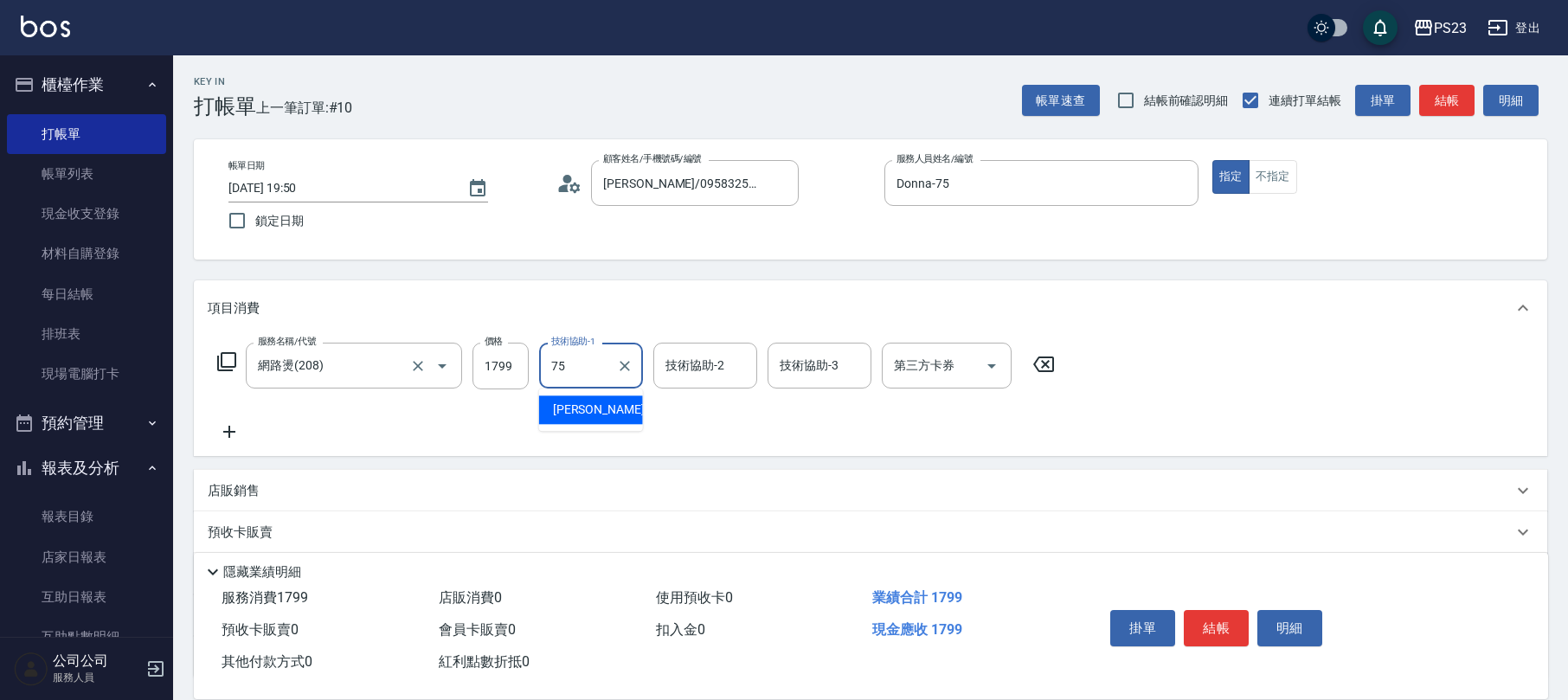
type input "Donna-75"
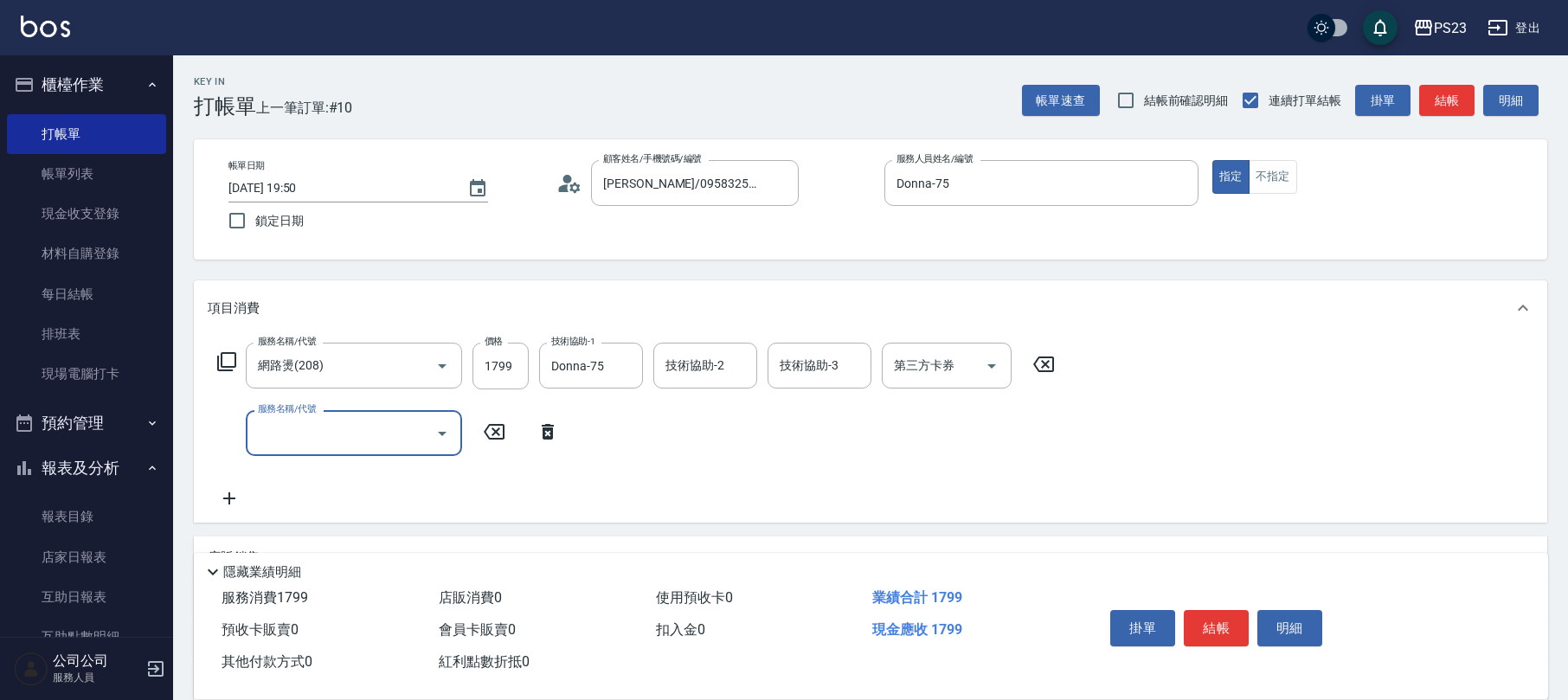
scroll to position [206, 0]
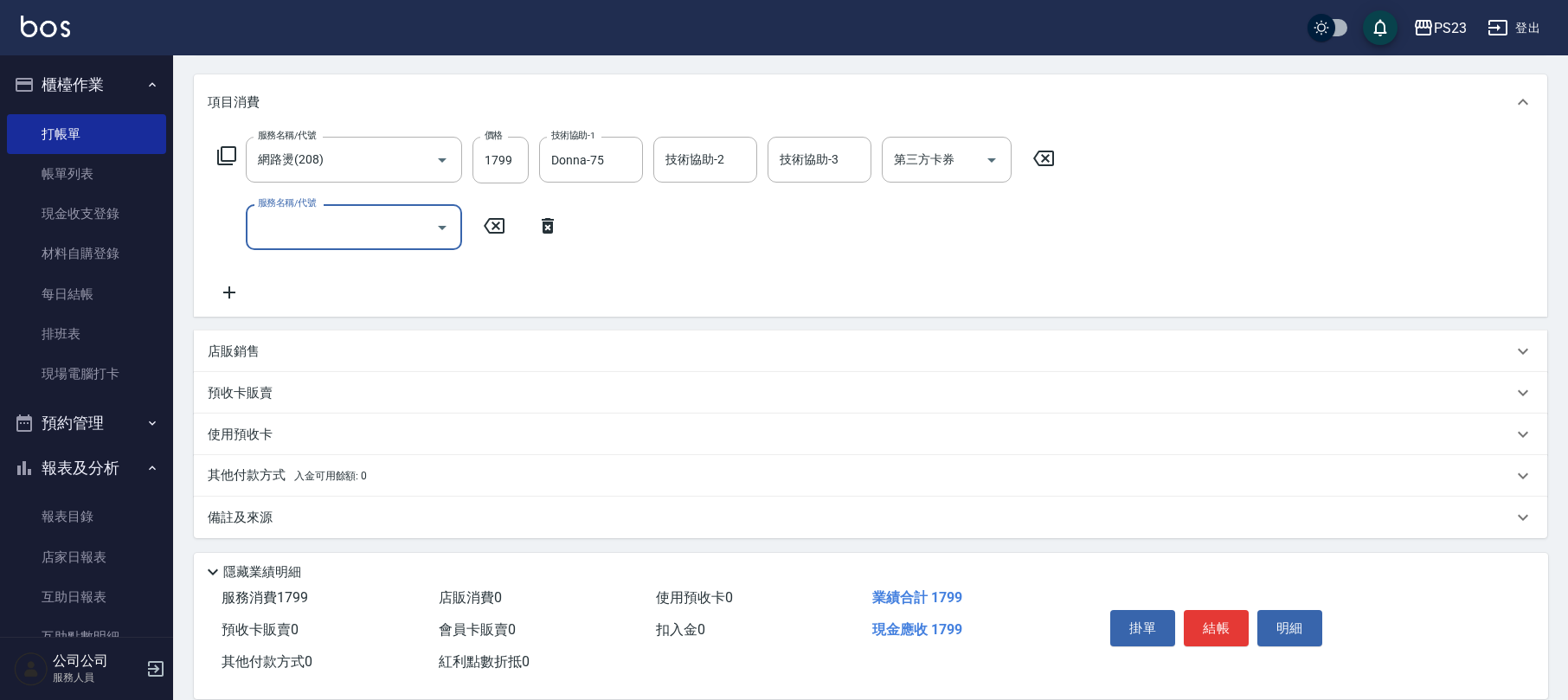
click at [312, 514] on div "備註及來源" at bounding box center [860, 518] width 1305 height 18
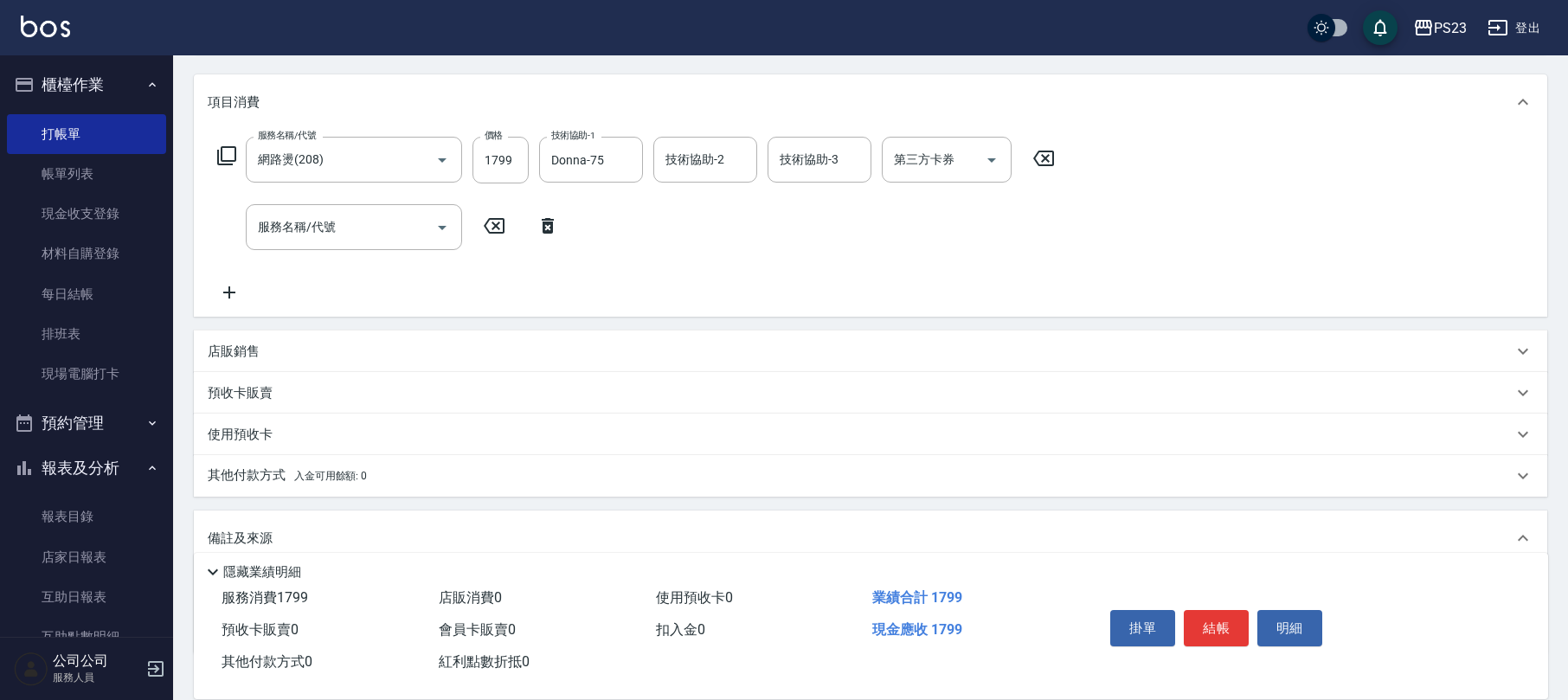
scroll to position [322, 0]
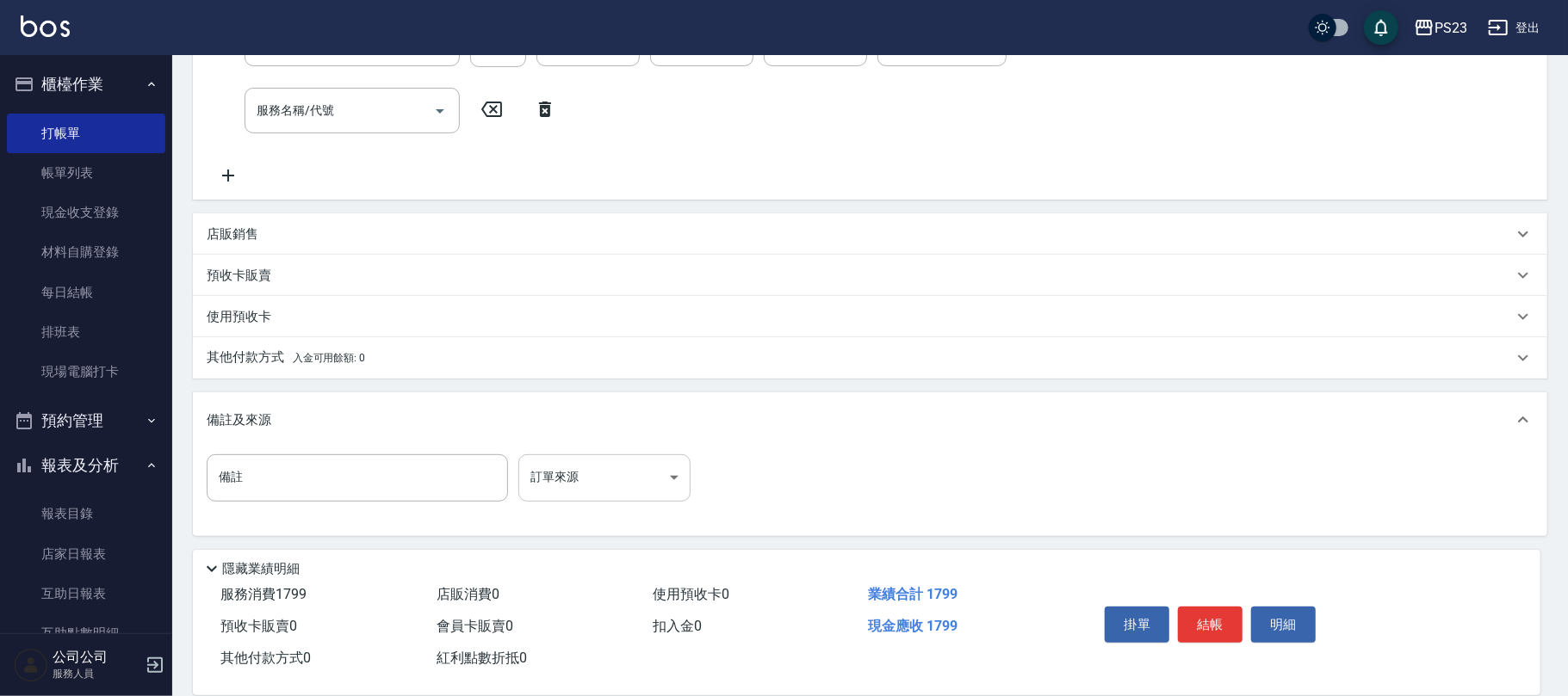
click at [608, 479] on body "PS23 登出 櫃檯作業 打帳單 帳單列表 現金收支登錄 材料自購登錄 每日結帳 排班表 現場電腦打卡 預約管理 預約管理 單日預約紀錄 單週預約紀錄 報表及…" at bounding box center [784, 189] width 1568 height 1018
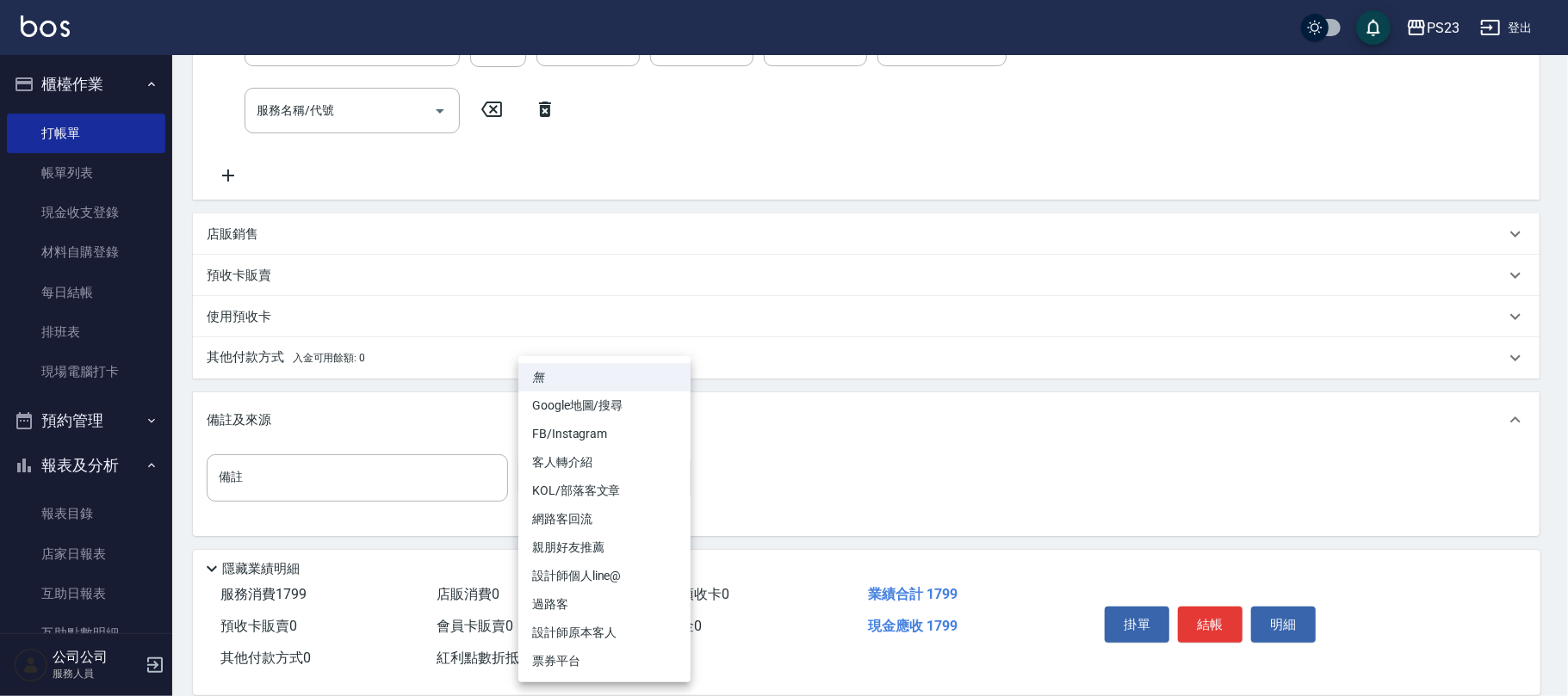
click at [628, 435] on li "FB/Instagram" at bounding box center [604, 434] width 172 height 29
type input "FB/Instagram"
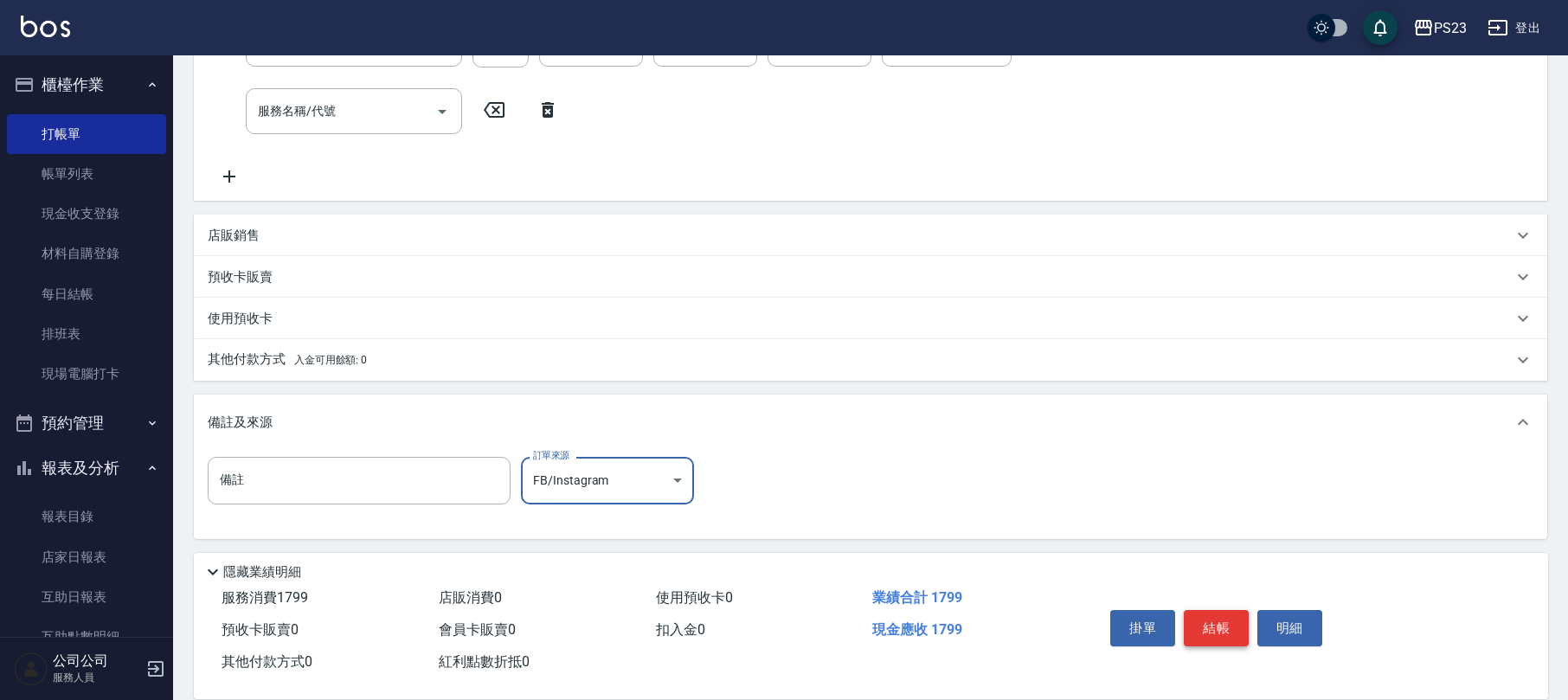
click at [1240, 630] on button "結帳" at bounding box center [1216, 628] width 65 height 36
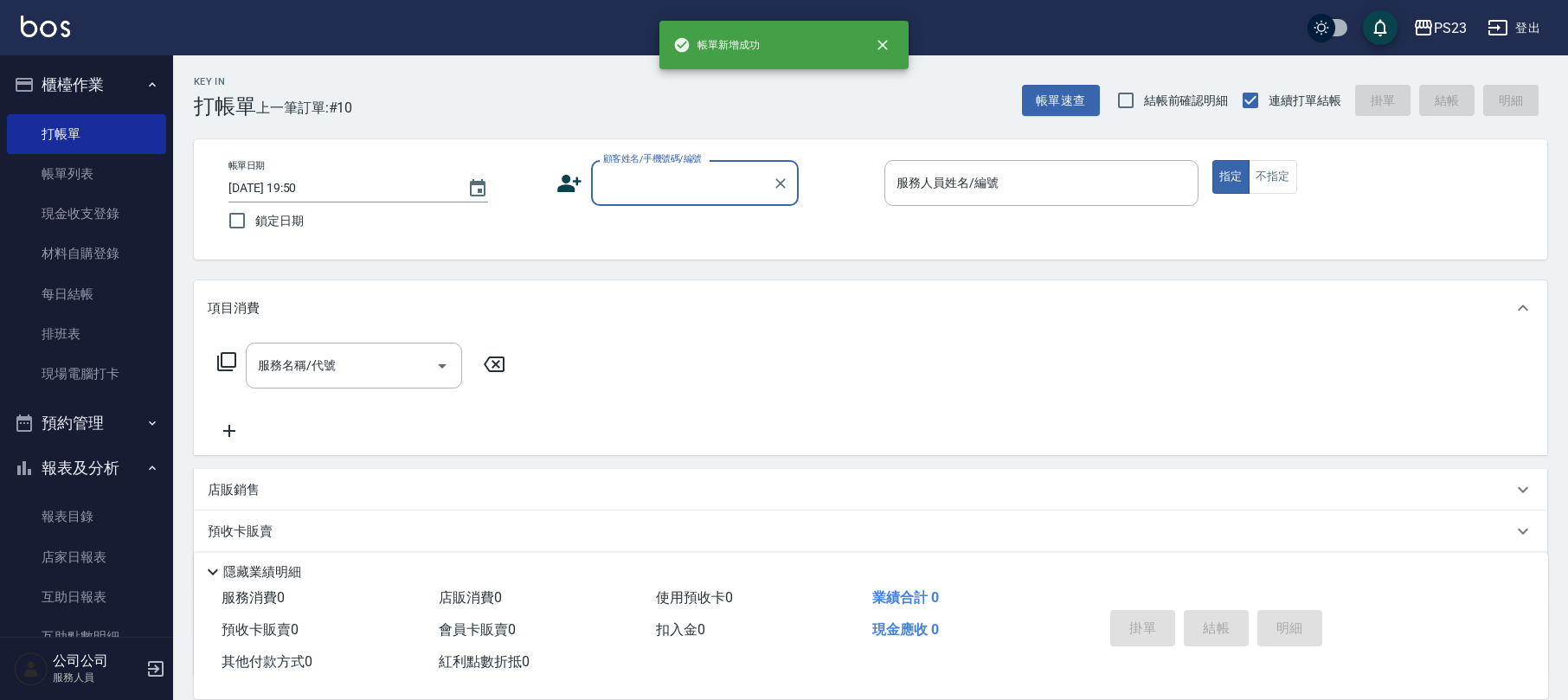
scroll to position [0, 0]
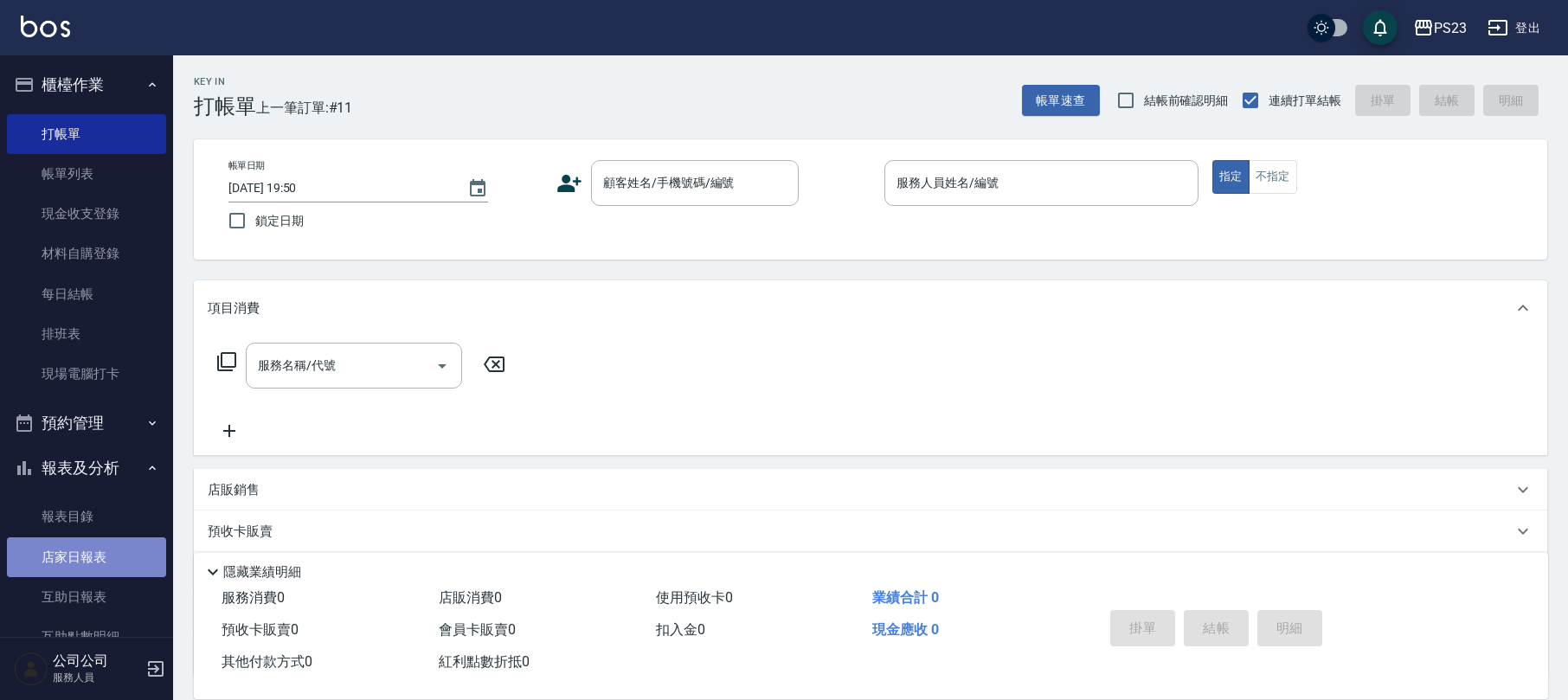
click at [108, 554] on link "店家日報表" at bounding box center [86, 557] width 159 height 40
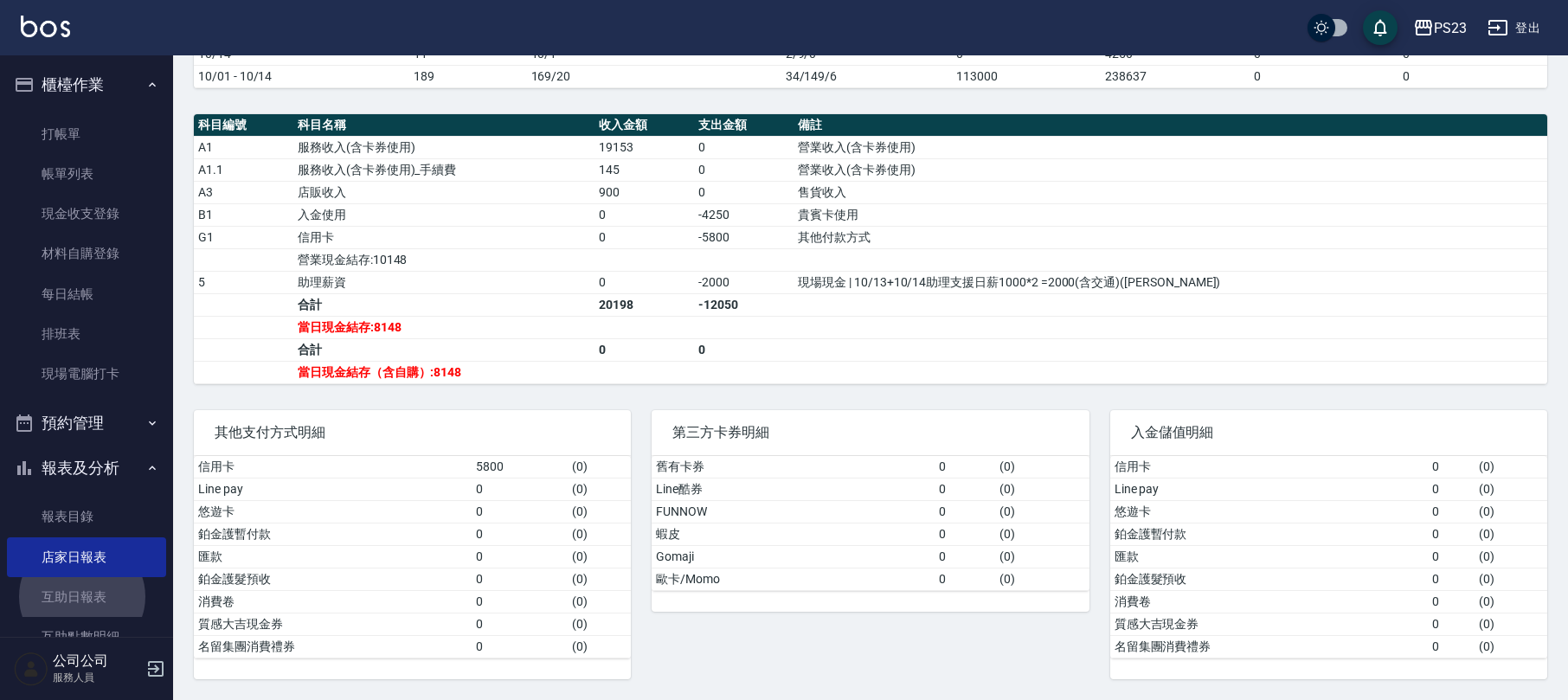
scroll to position [306, 0]
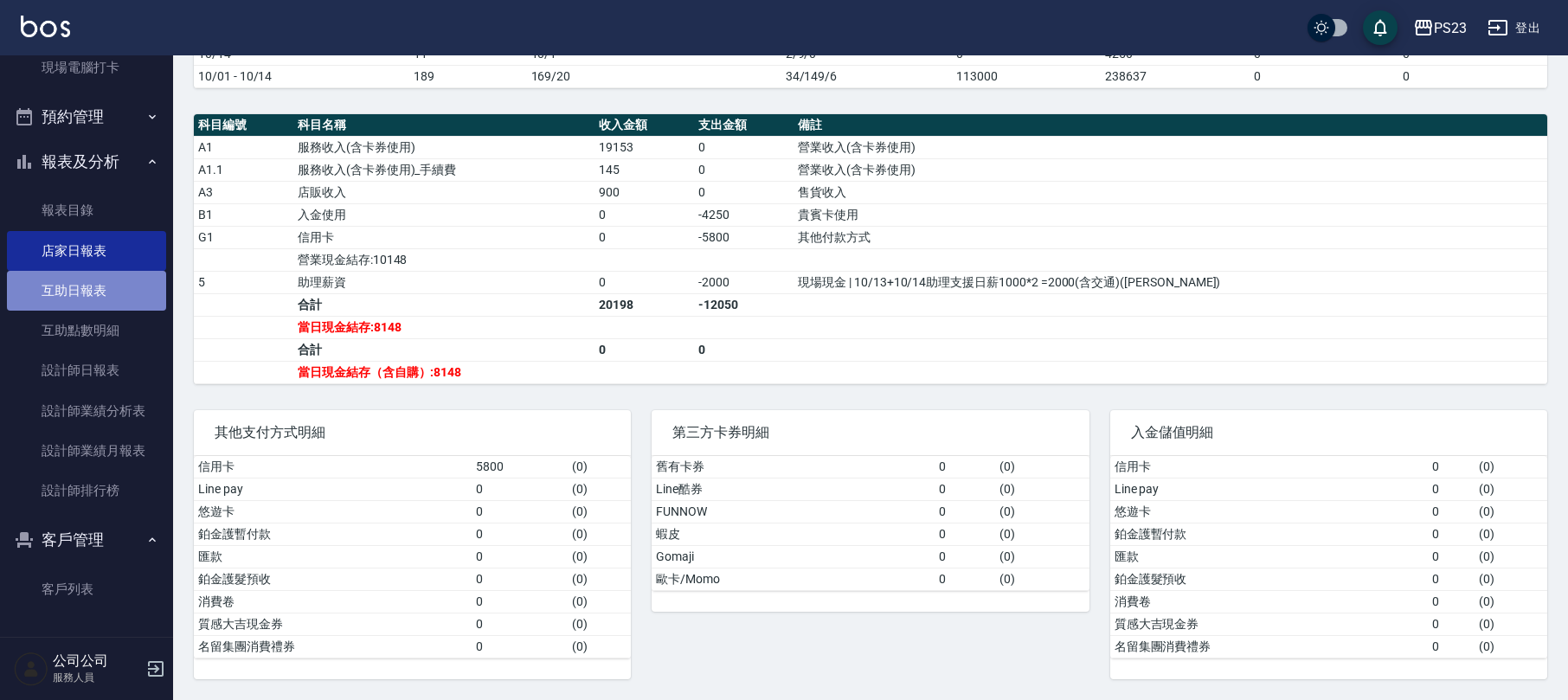
click at [92, 288] on link "互助日報表" at bounding box center [86, 291] width 159 height 40
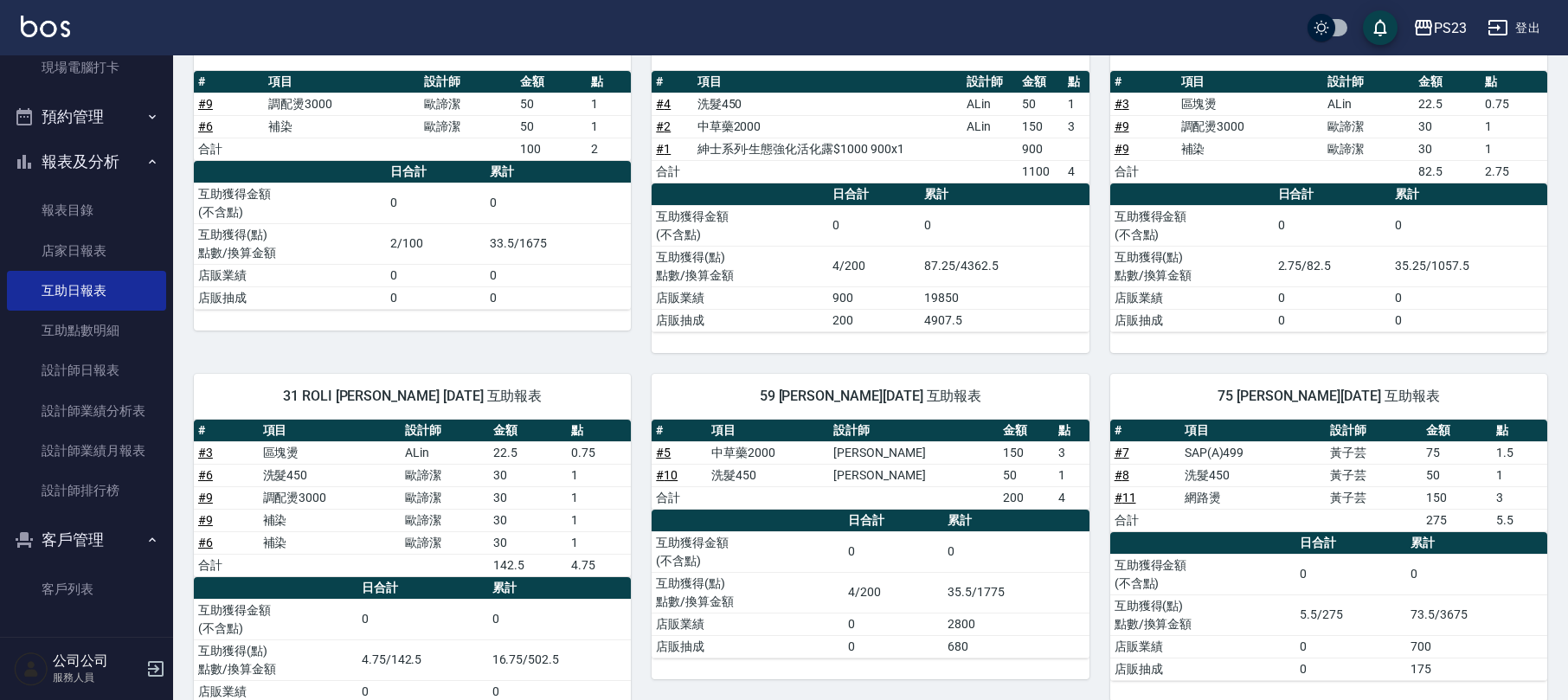
scroll to position [303, 0]
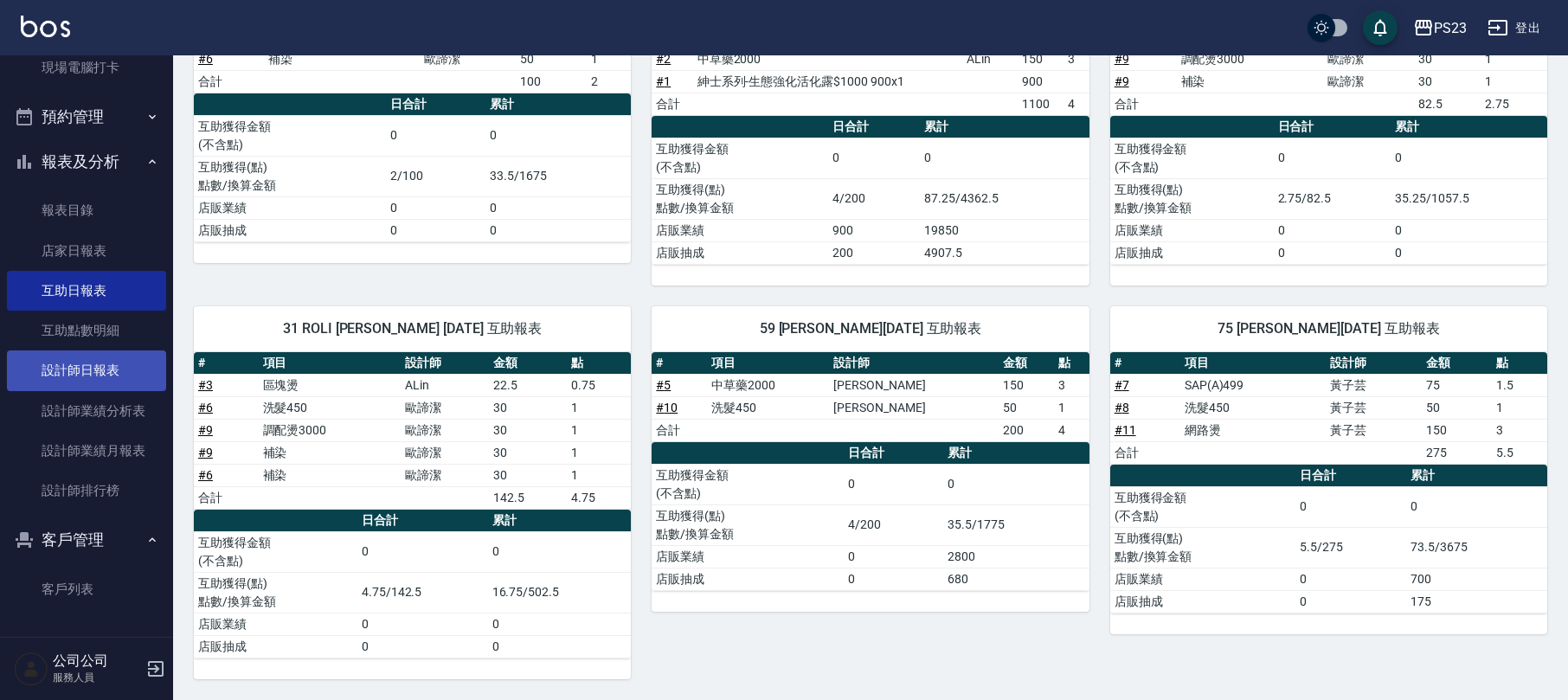
click at [104, 364] on link "設計師日報表" at bounding box center [86, 370] width 159 height 40
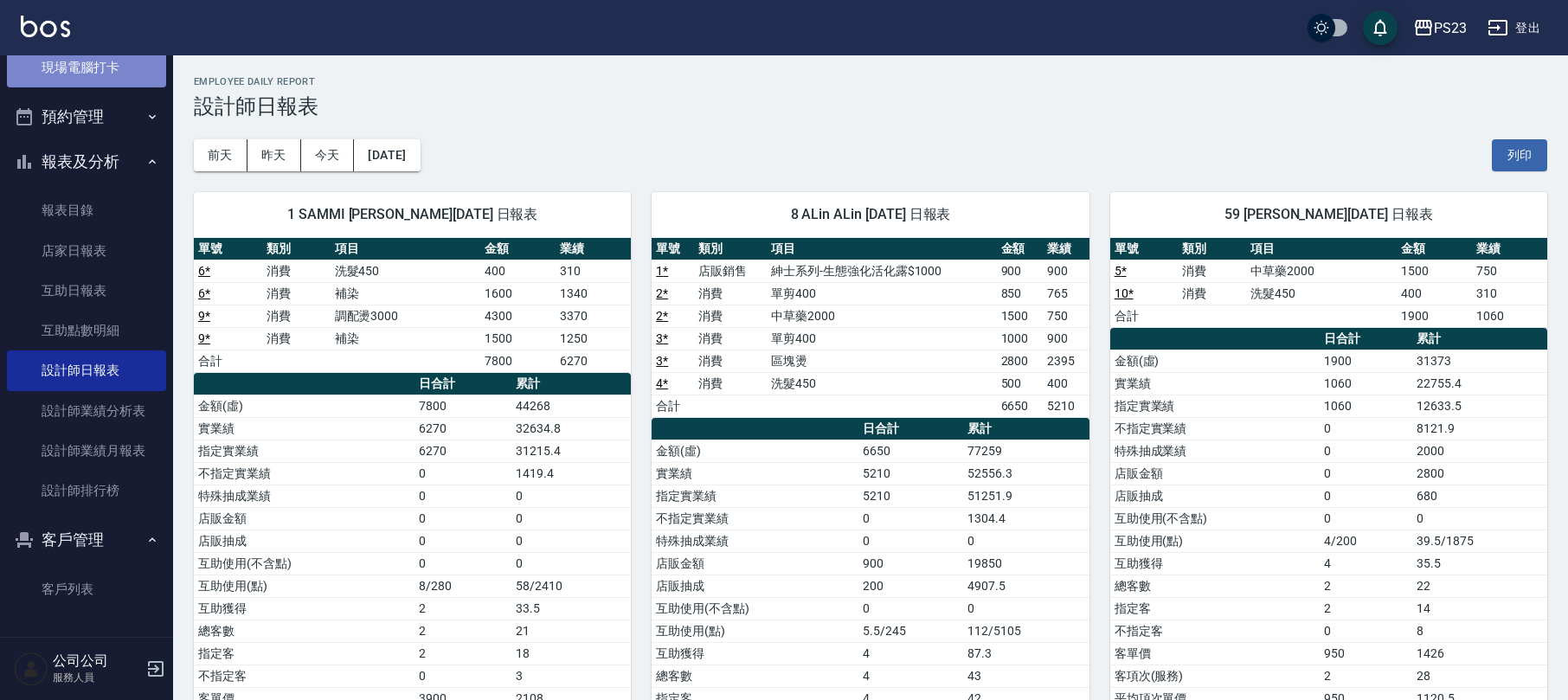
click at [106, 77] on link "現場電腦打卡" at bounding box center [86, 68] width 159 height 40
